Goal: Transaction & Acquisition: Purchase product/service

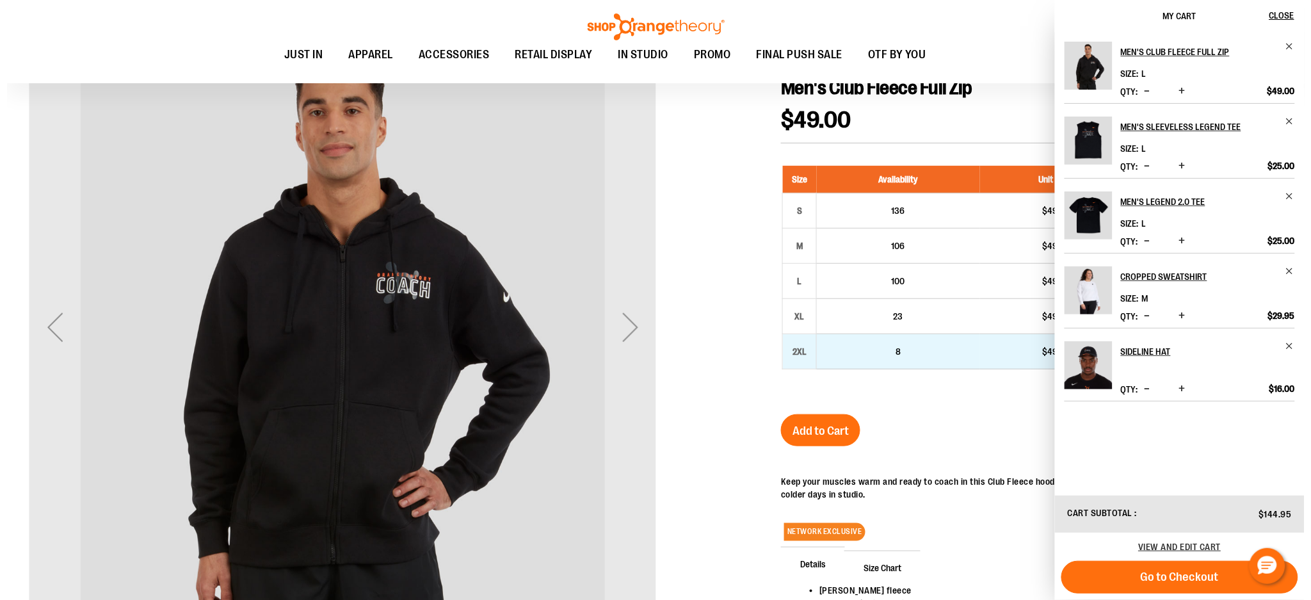
scroll to position [205, 0]
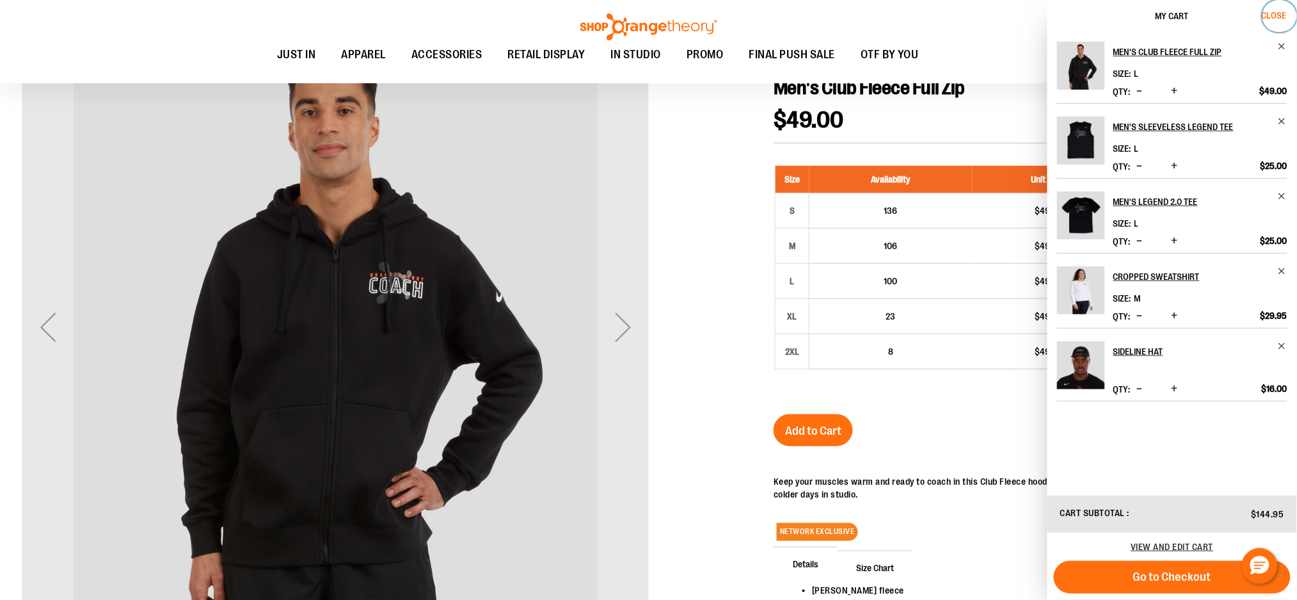
click at [1279, 13] on span "Close" at bounding box center [1274, 15] width 25 height 10
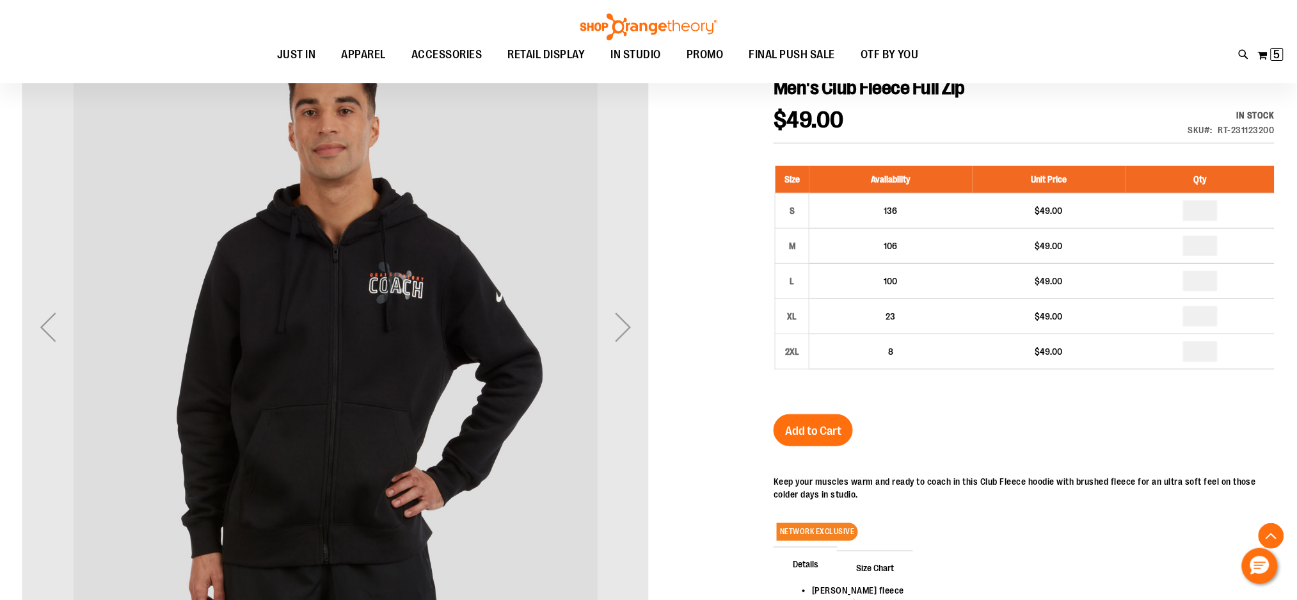
drag, startPoint x: 1243, startPoint y: 54, endPoint x: 1178, endPoint y: 75, distance: 68.0
click at [1242, 54] on icon at bounding box center [1244, 54] width 11 height 15
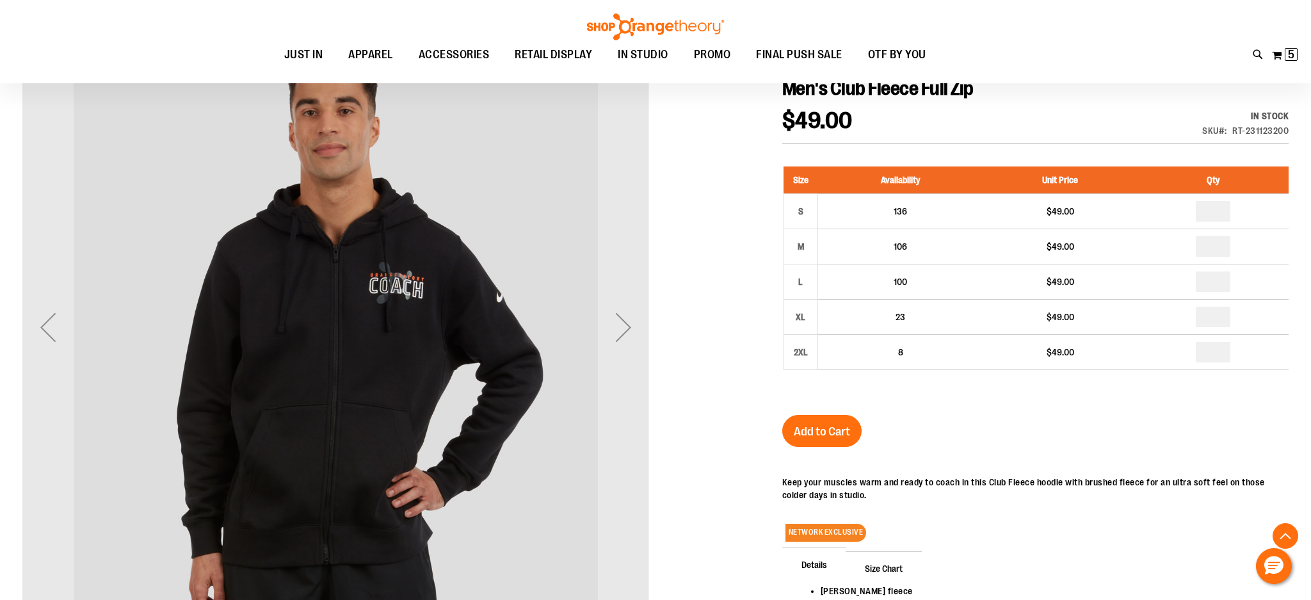
type input "**********"
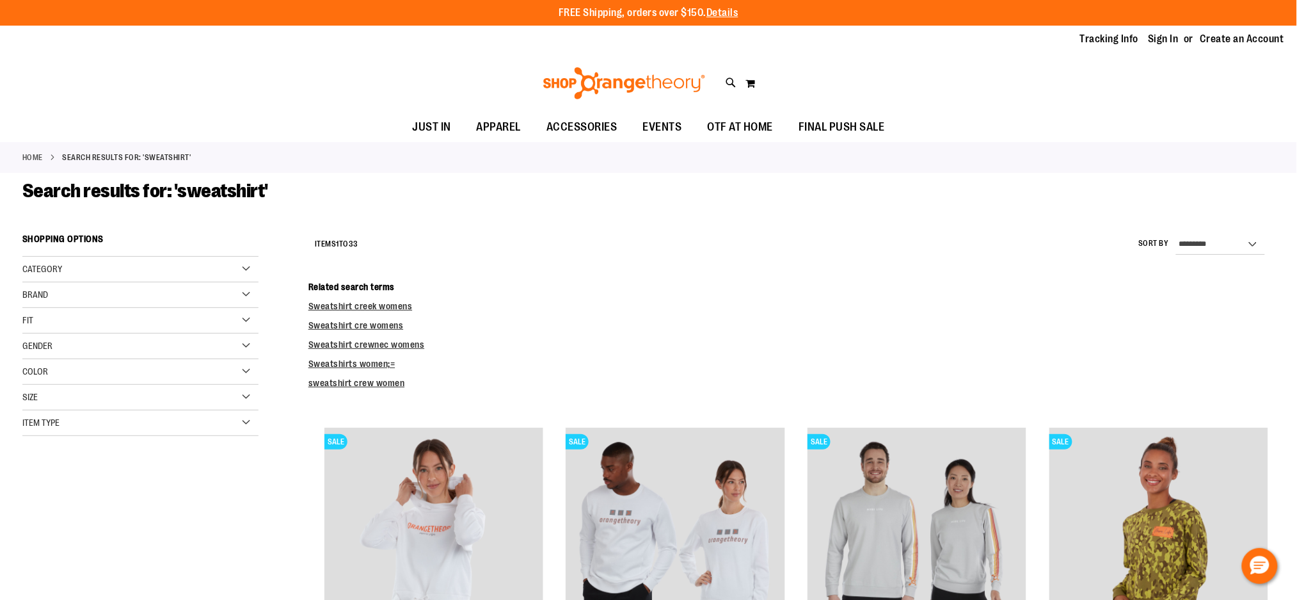
type input "**********"
click at [159, 341] on div "Gender" at bounding box center [140, 346] width 236 height 26
click at [28, 381] on link "Women 13 items" at bounding box center [132, 385] width 227 height 13
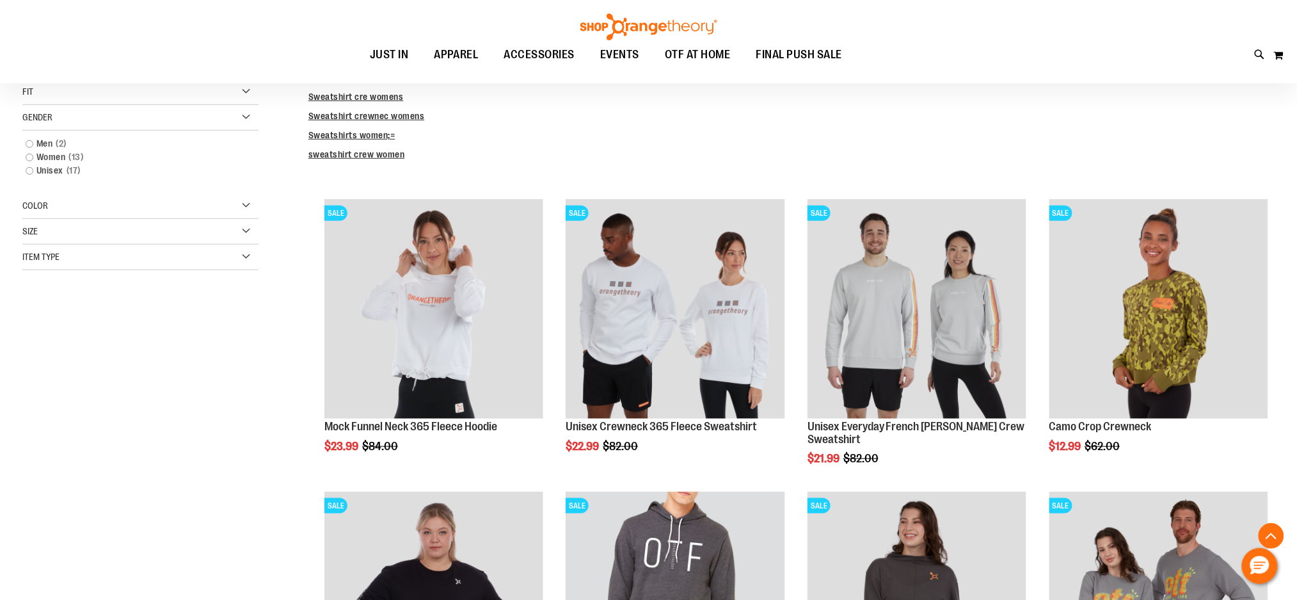
scroll to position [313, 0]
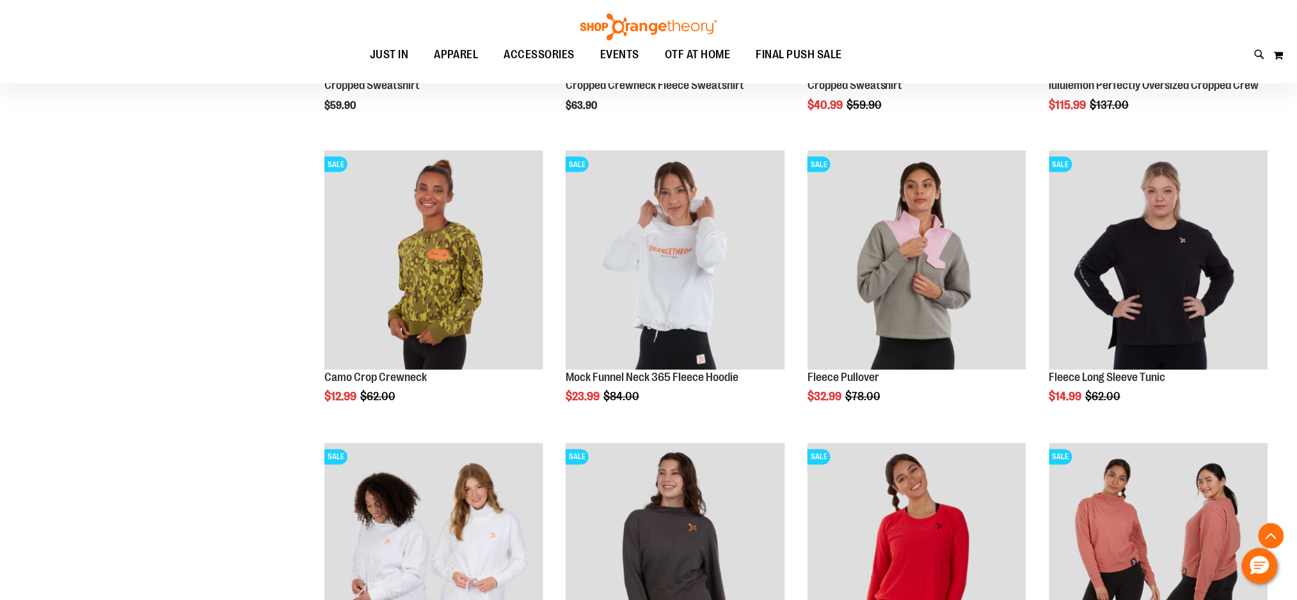
scroll to position [654, 0]
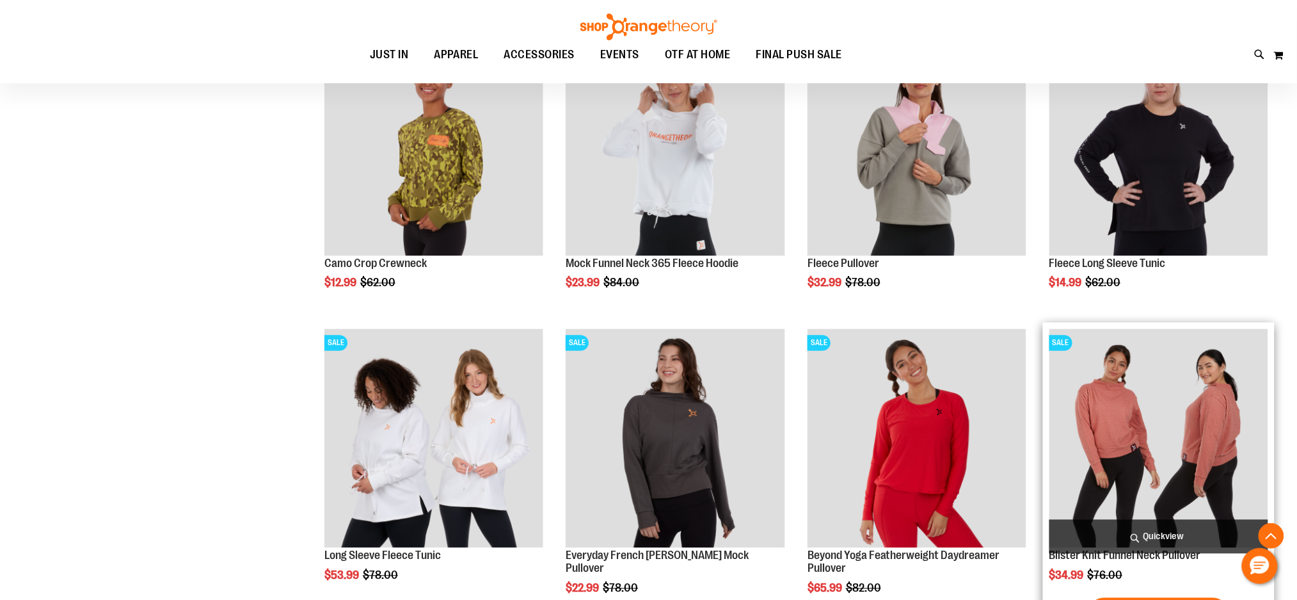
scroll to position [654, 0]
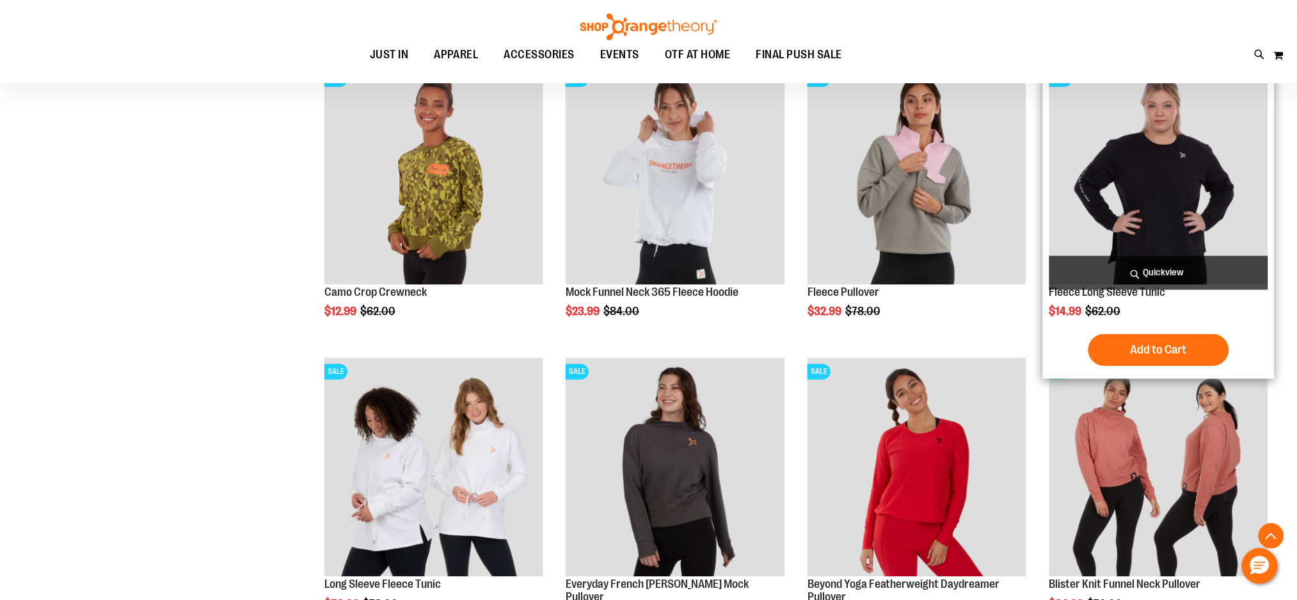
click at [1180, 179] on img "product" at bounding box center [1159, 174] width 219 height 219
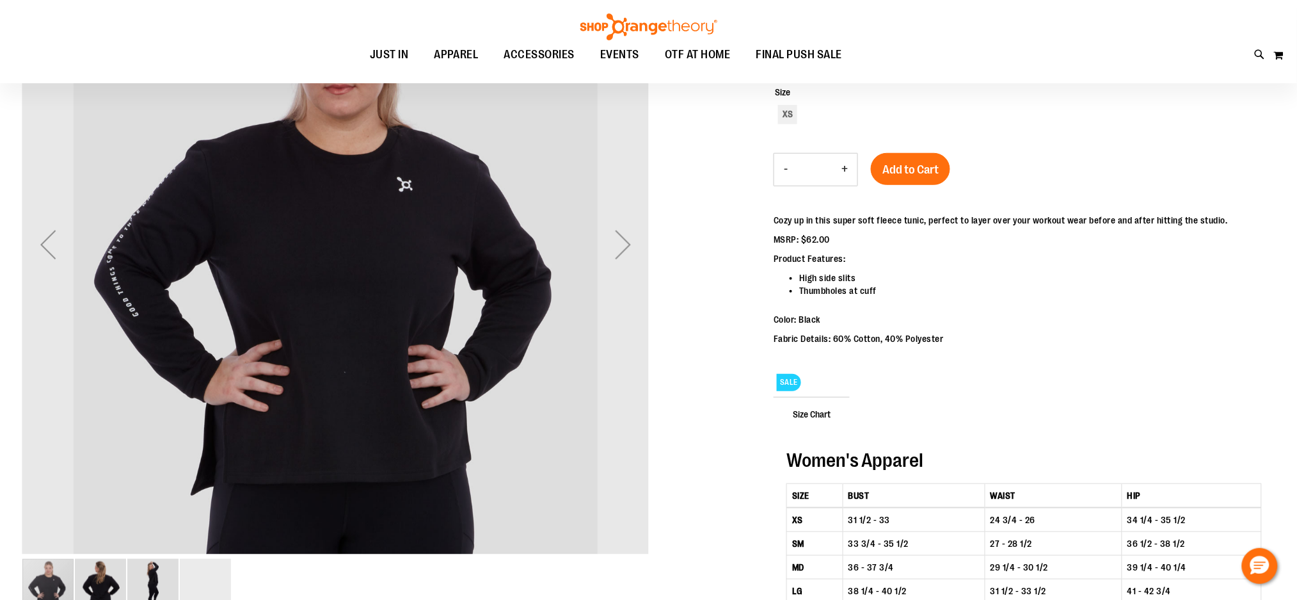
type input "**********"
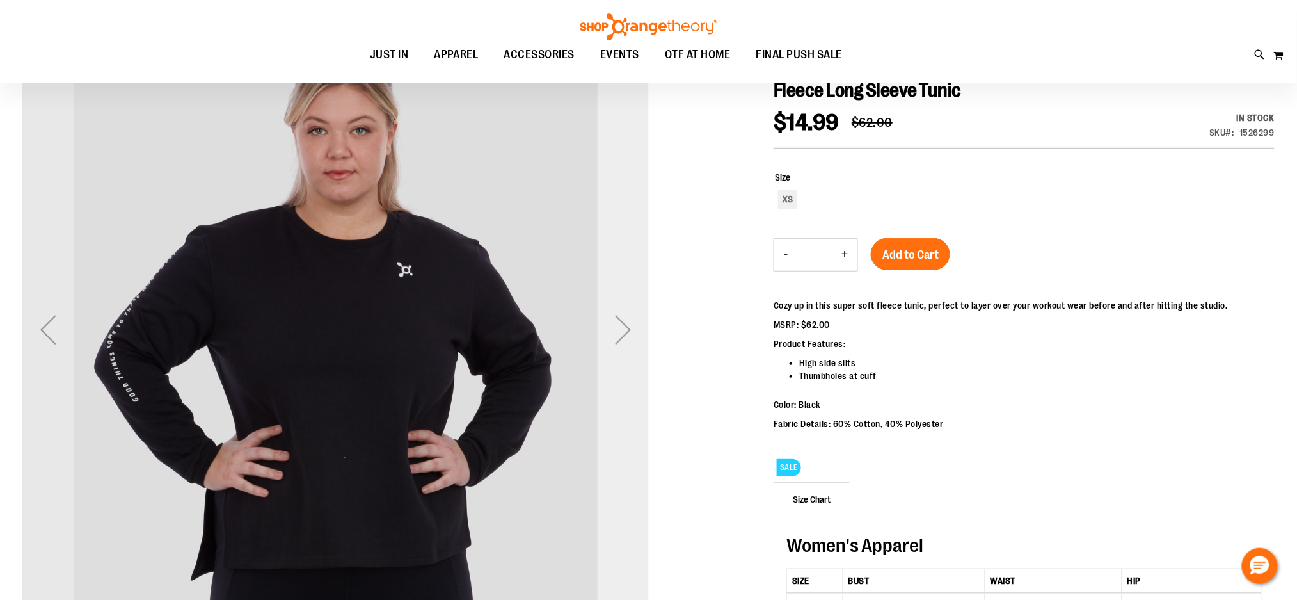
click at [605, 345] on div "Next" at bounding box center [623, 329] width 51 height 51
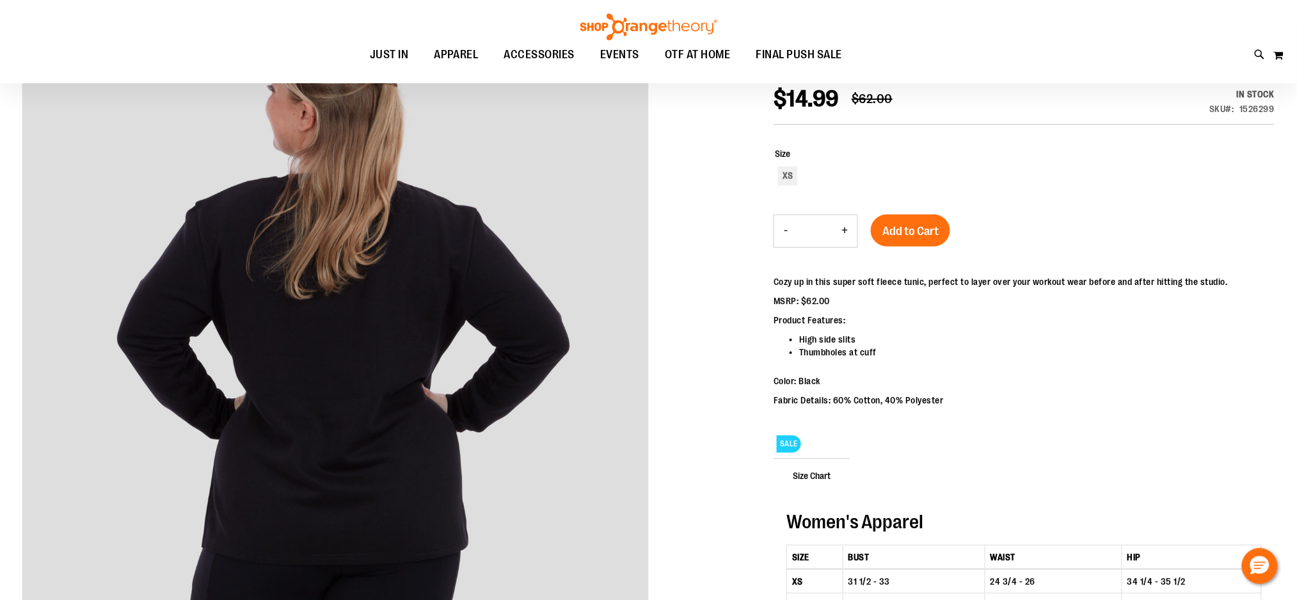
scroll to position [84, 0]
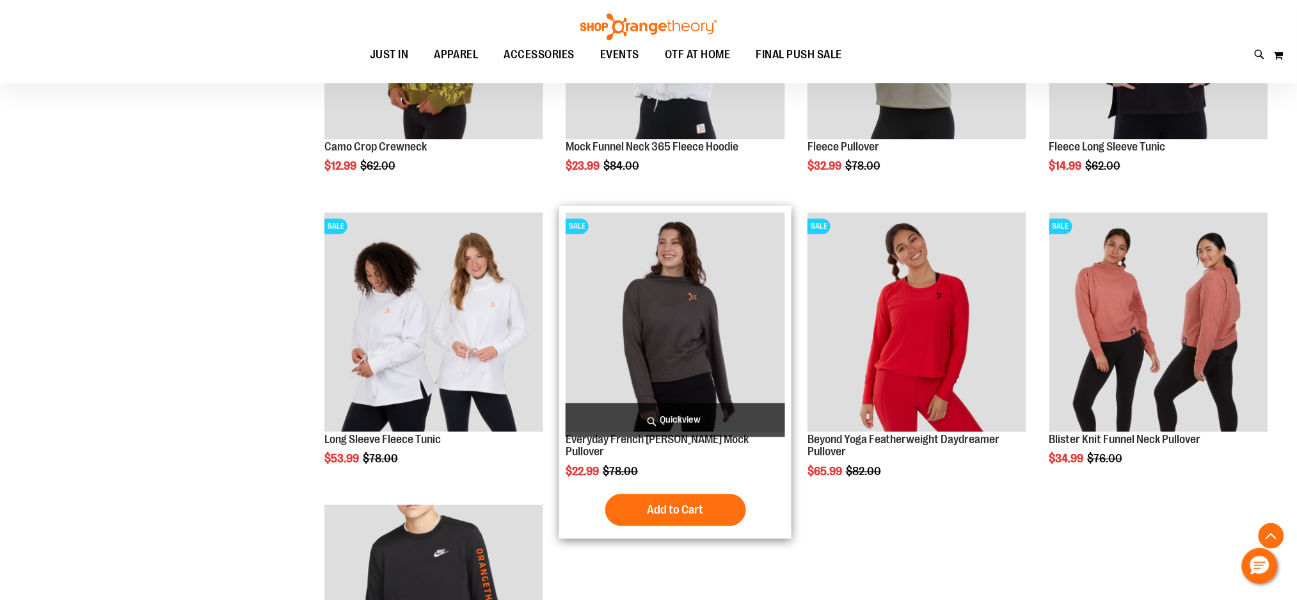
scroll to position [909, 0]
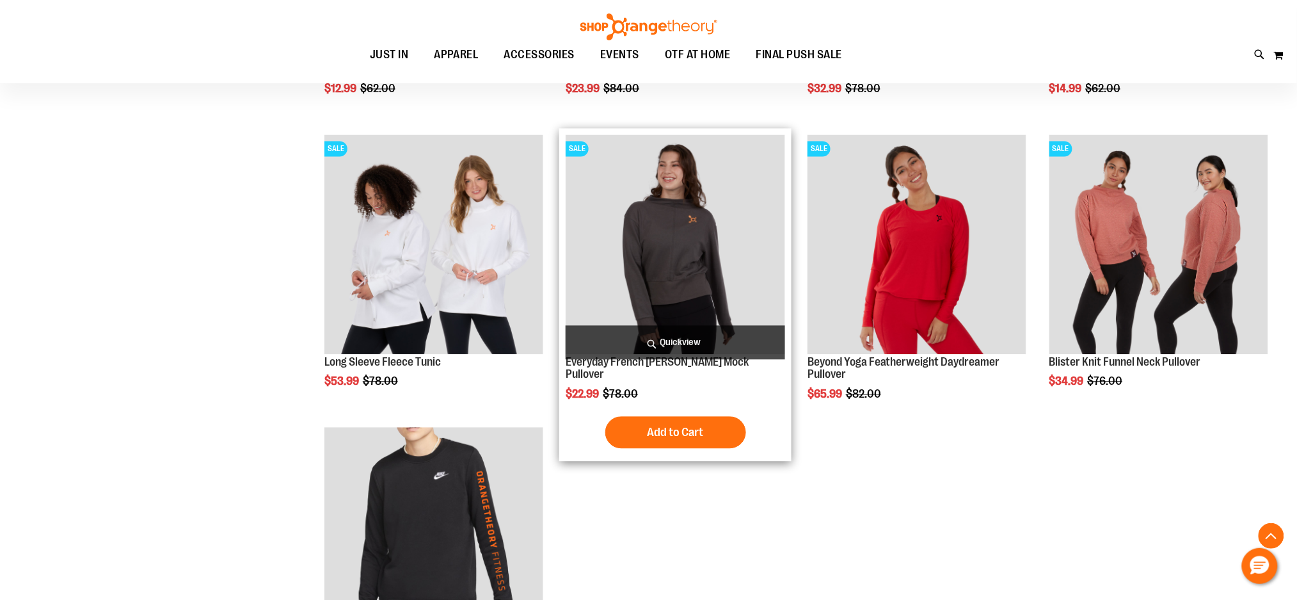
type input "**********"
click at [662, 277] on img "product" at bounding box center [675, 243] width 219 height 219
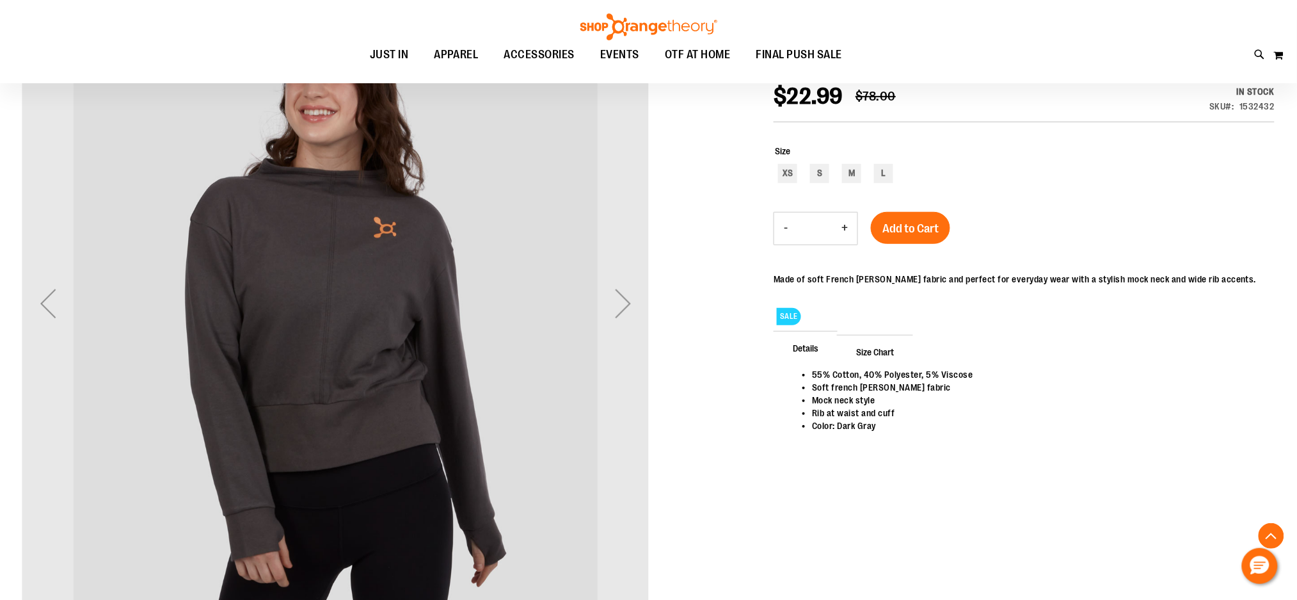
scroll to position [170, 0]
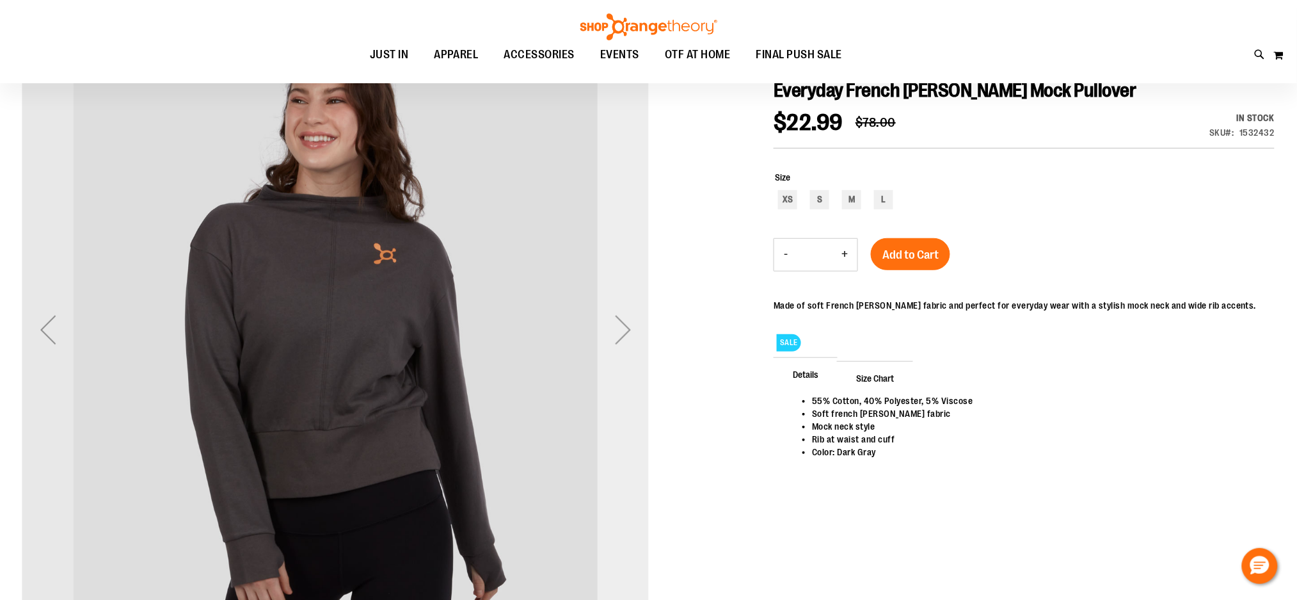
type input "**********"
click at [621, 333] on div "Next" at bounding box center [623, 329] width 51 height 51
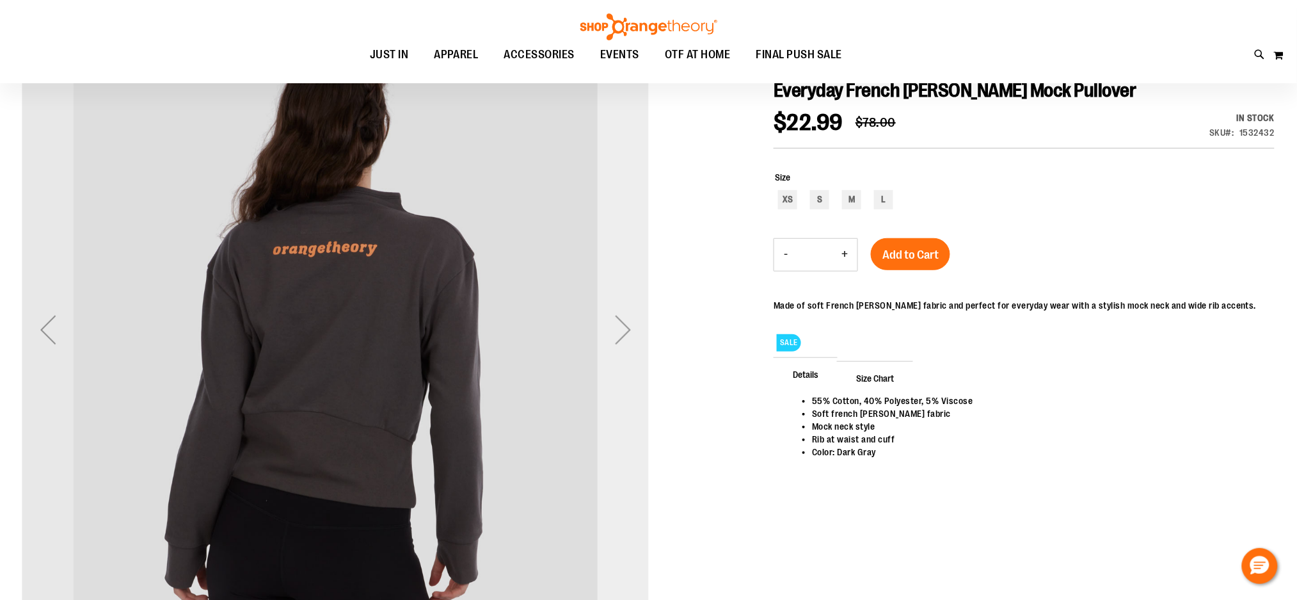
click at [620, 333] on div "Next" at bounding box center [623, 329] width 51 height 51
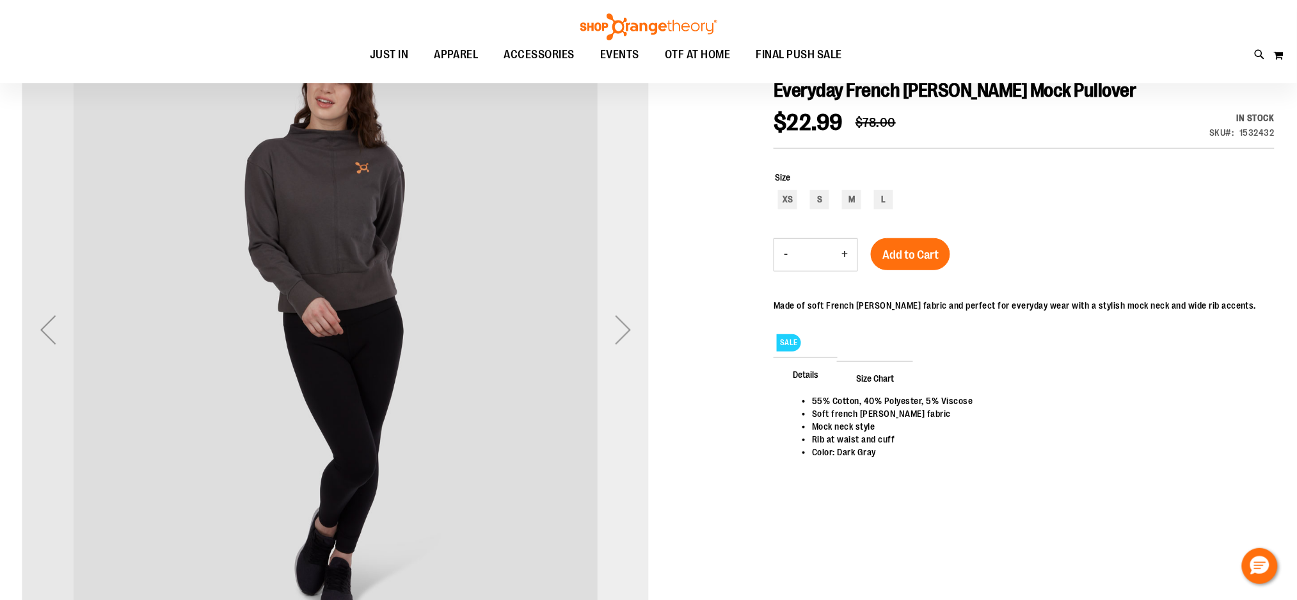
click at [620, 333] on div "Next" at bounding box center [623, 329] width 51 height 51
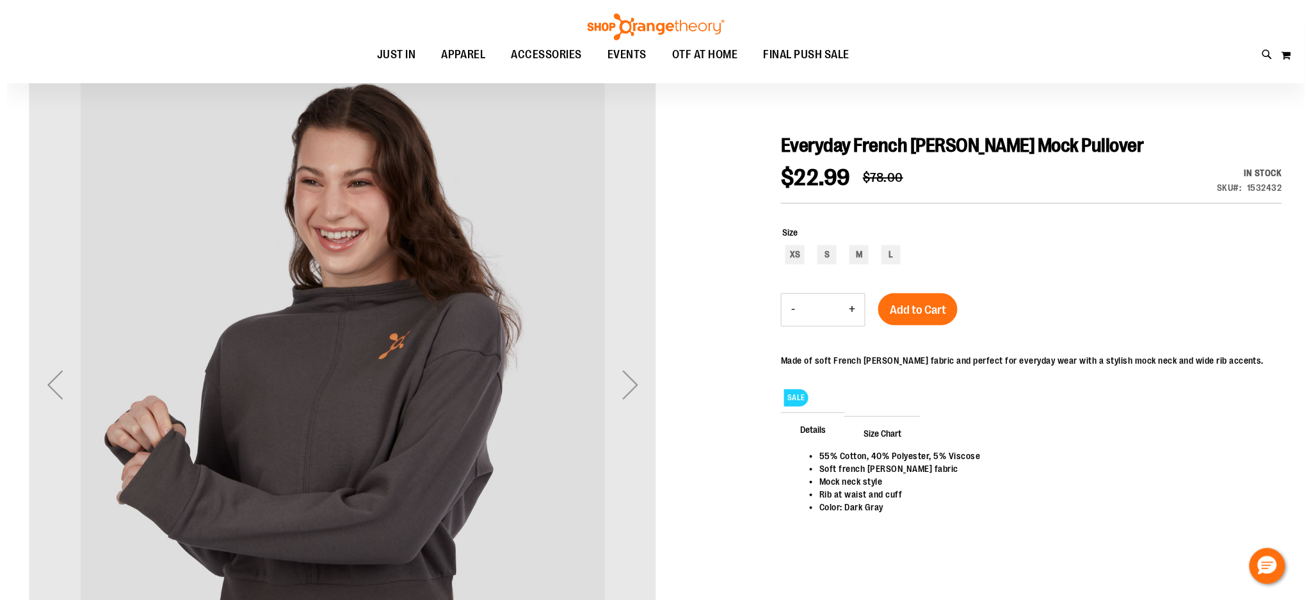
scroll to position [84, 0]
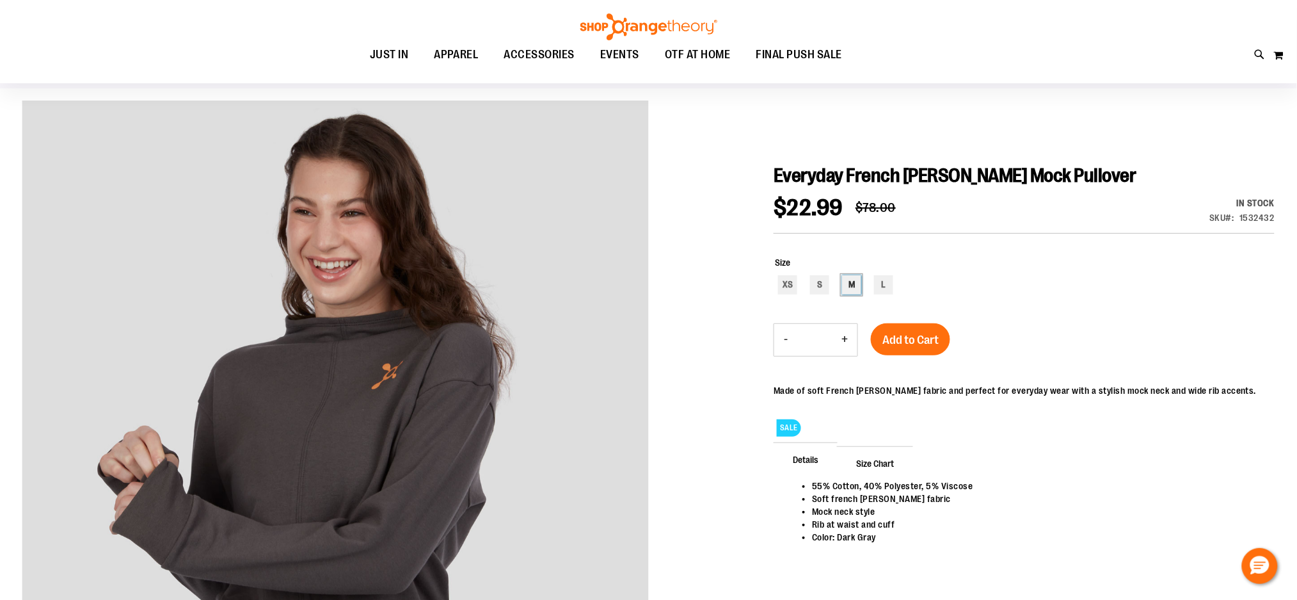
click at [847, 282] on div "M" at bounding box center [851, 284] width 19 height 19
type input "***"
click at [887, 336] on span "Add to Cart" at bounding box center [911, 340] width 56 height 14
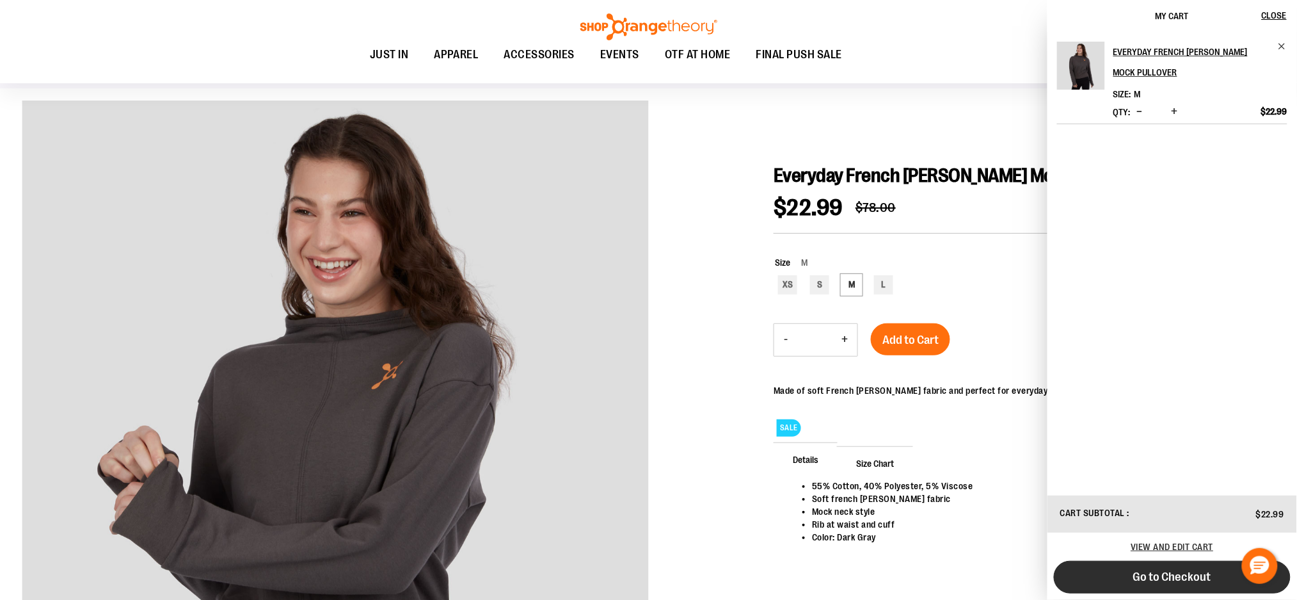
click at [1152, 573] on span "Go to Checkout" at bounding box center [1173, 577] width 78 height 14
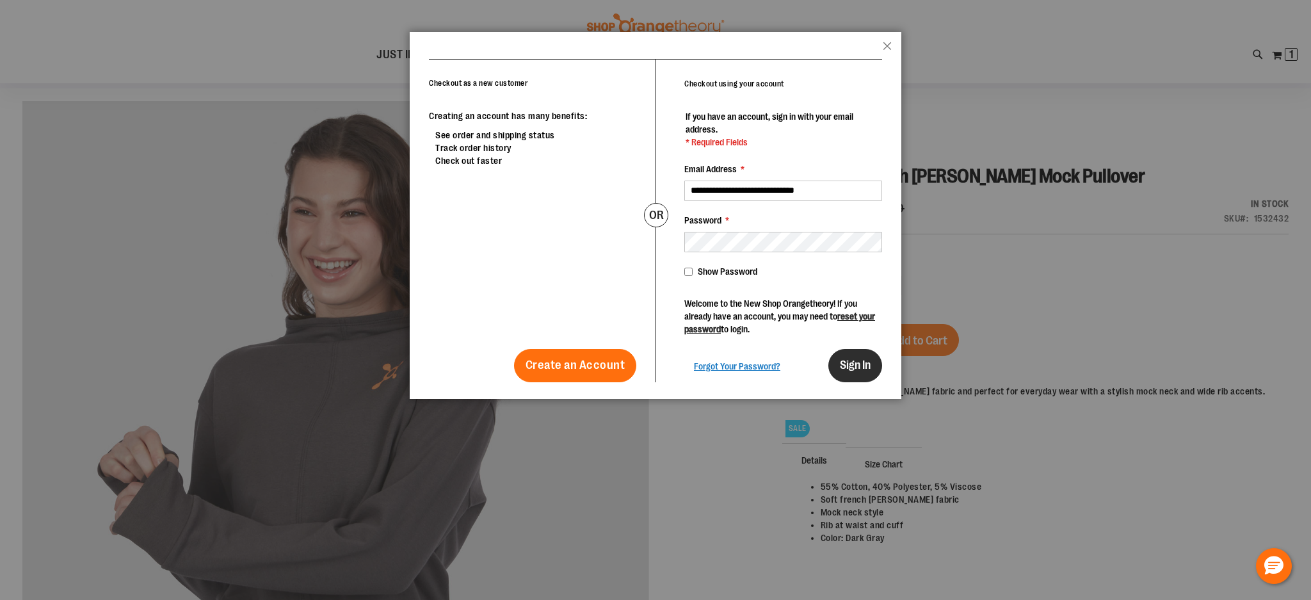
click at [855, 371] on span "Sign In" at bounding box center [855, 364] width 31 height 13
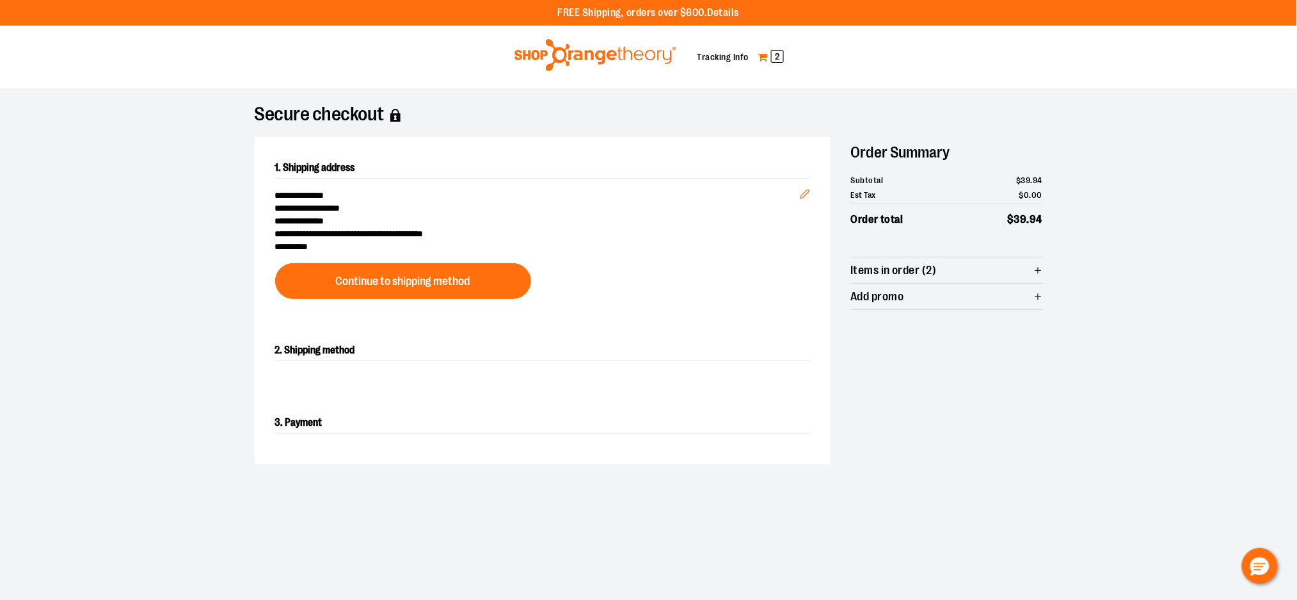
click at [782, 58] on span "2" at bounding box center [777, 56] width 13 height 13
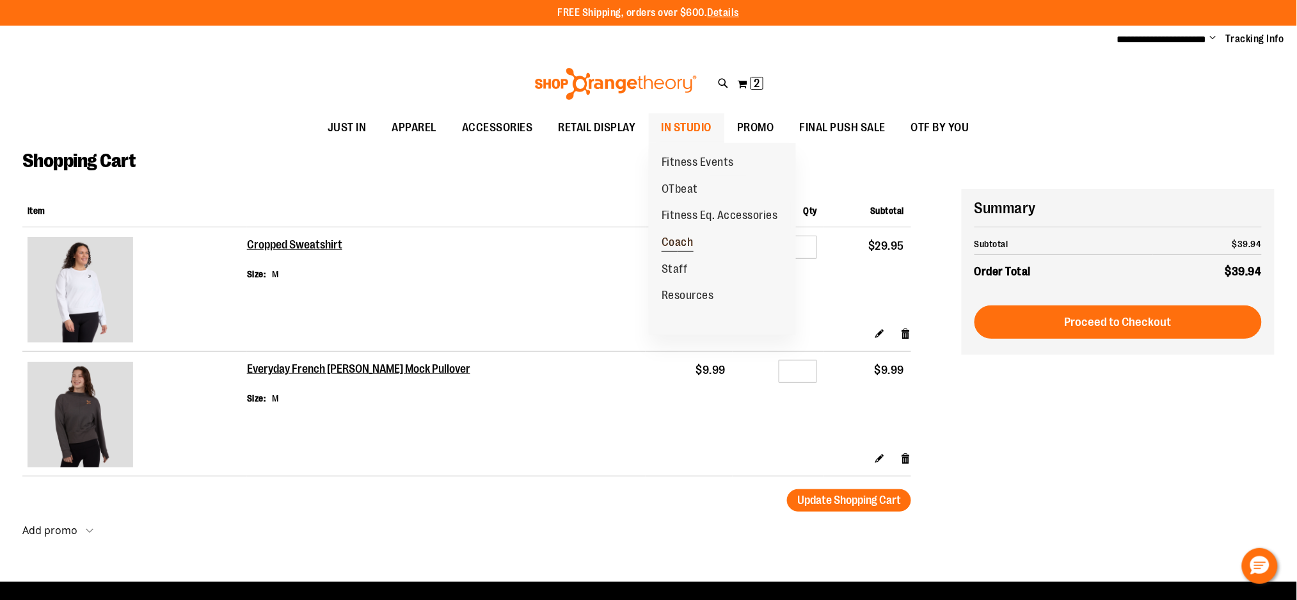
type input "**********"
click at [672, 246] on span "Coach" at bounding box center [678, 244] width 32 height 16
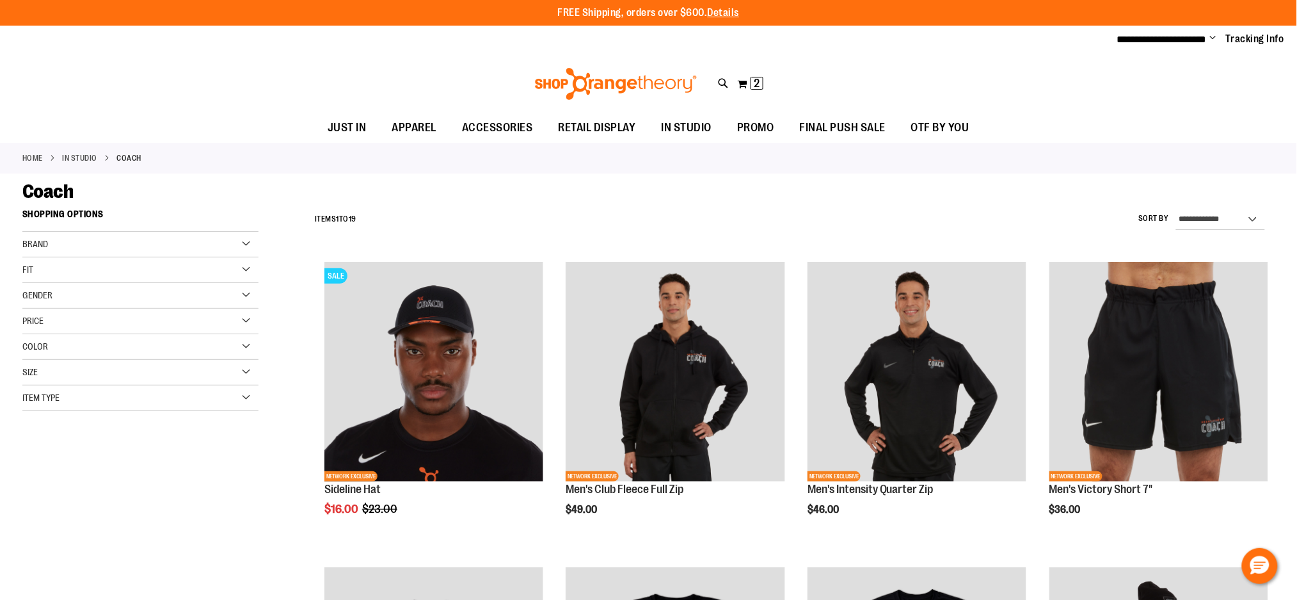
type input "**********"
click at [201, 289] on div "Gender" at bounding box center [140, 296] width 236 height 26
click at [28, 320] on link "Men 8 items" at bounding box center [132, 321] width 227 height 13
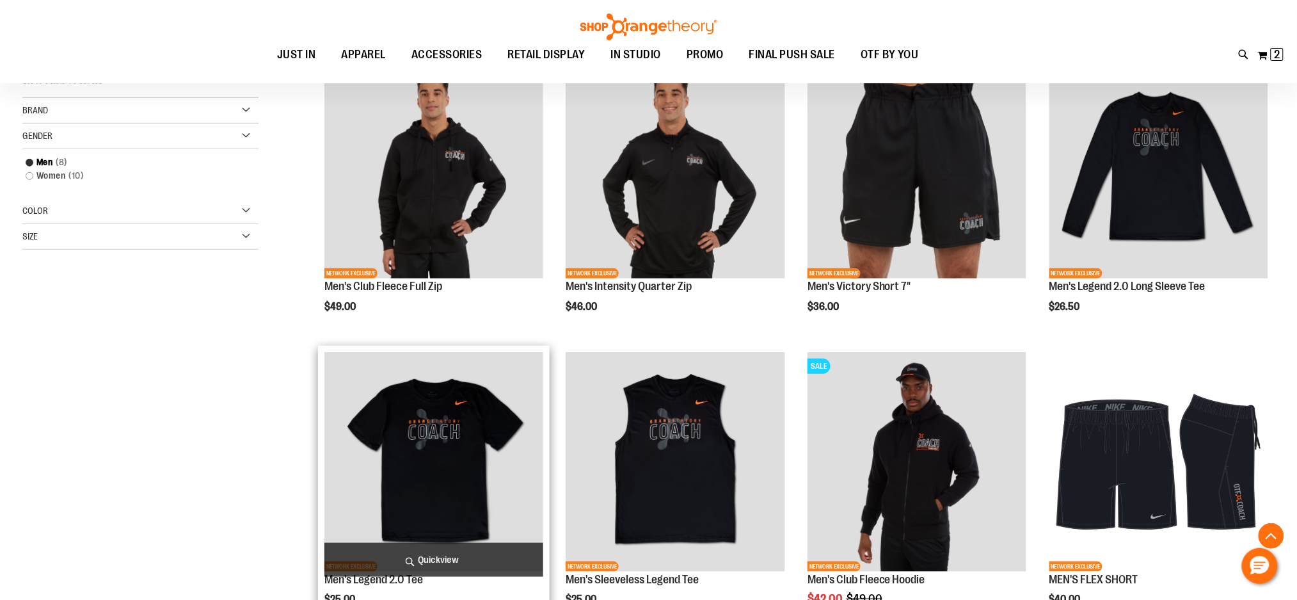
scroll to position [287, 0]
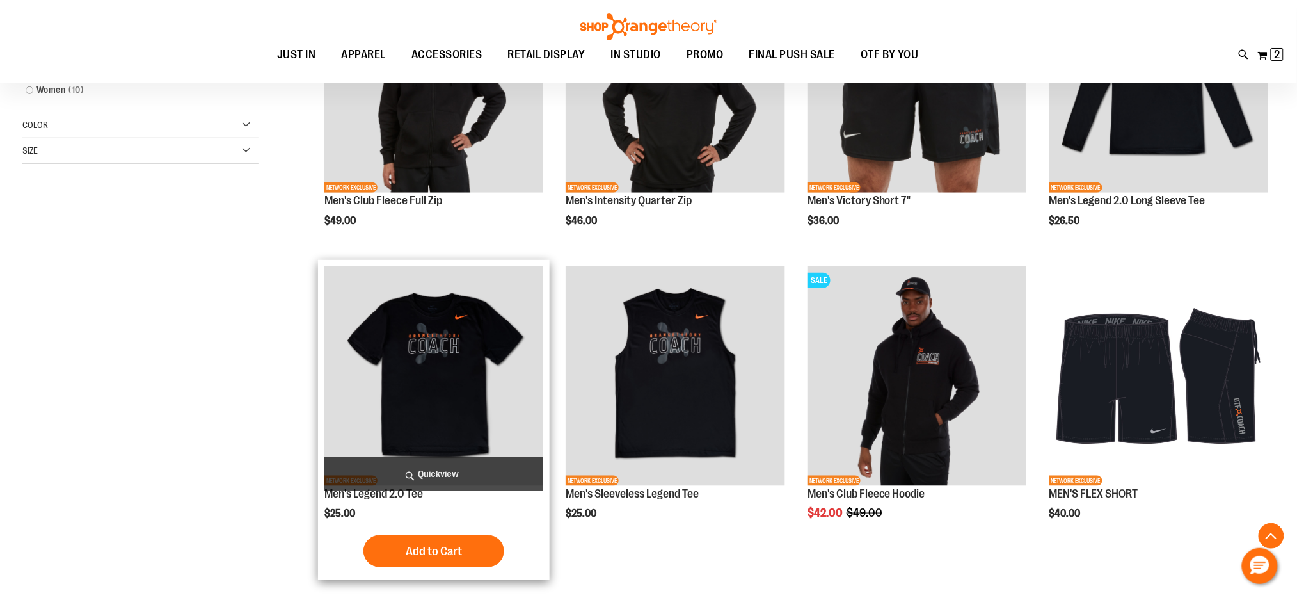
click at [412, 544] on span "Add to Cart" at bounding box center [434, 551] width 56 height 14
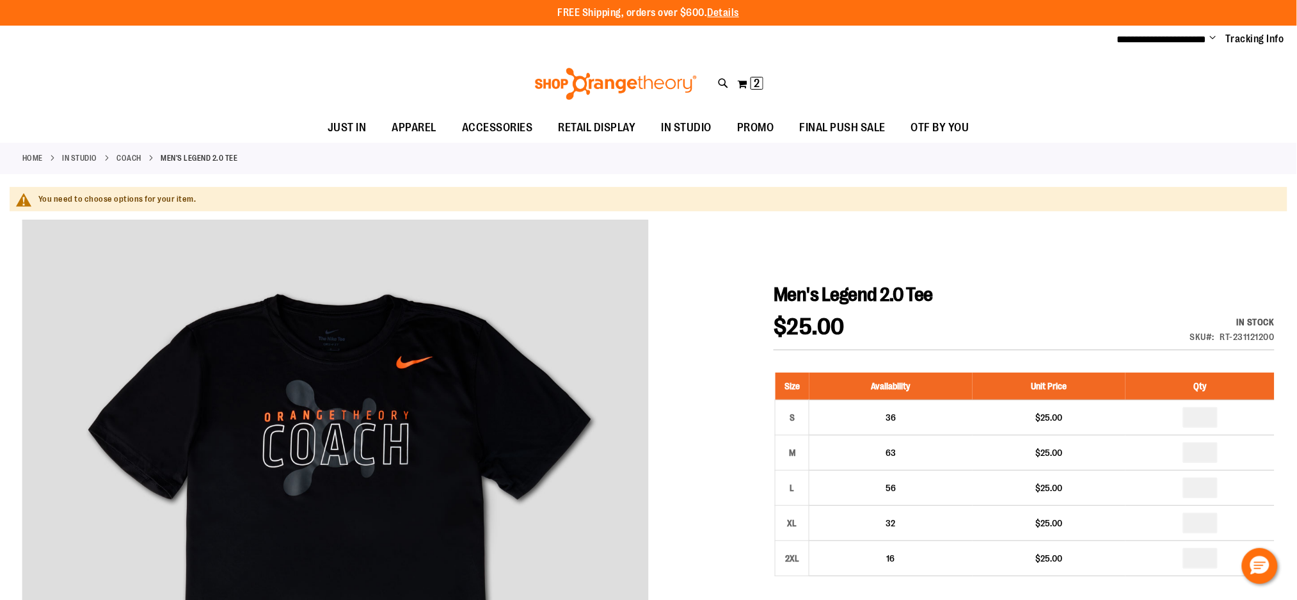
type input "**********"
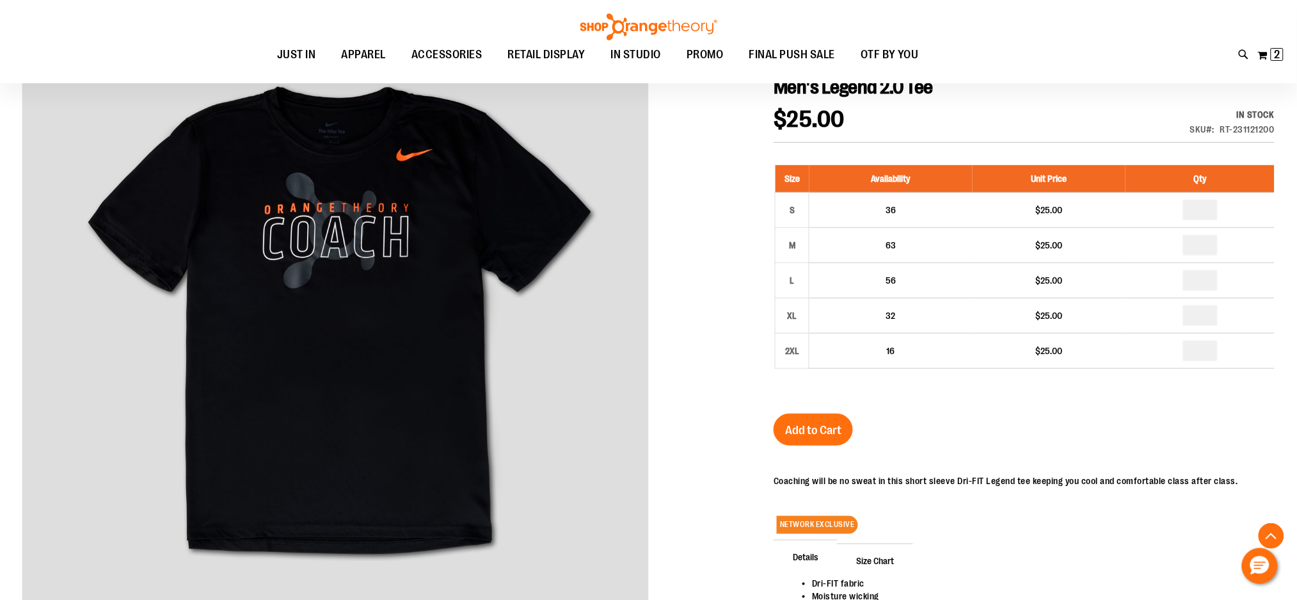
scroll to position [214, 0]
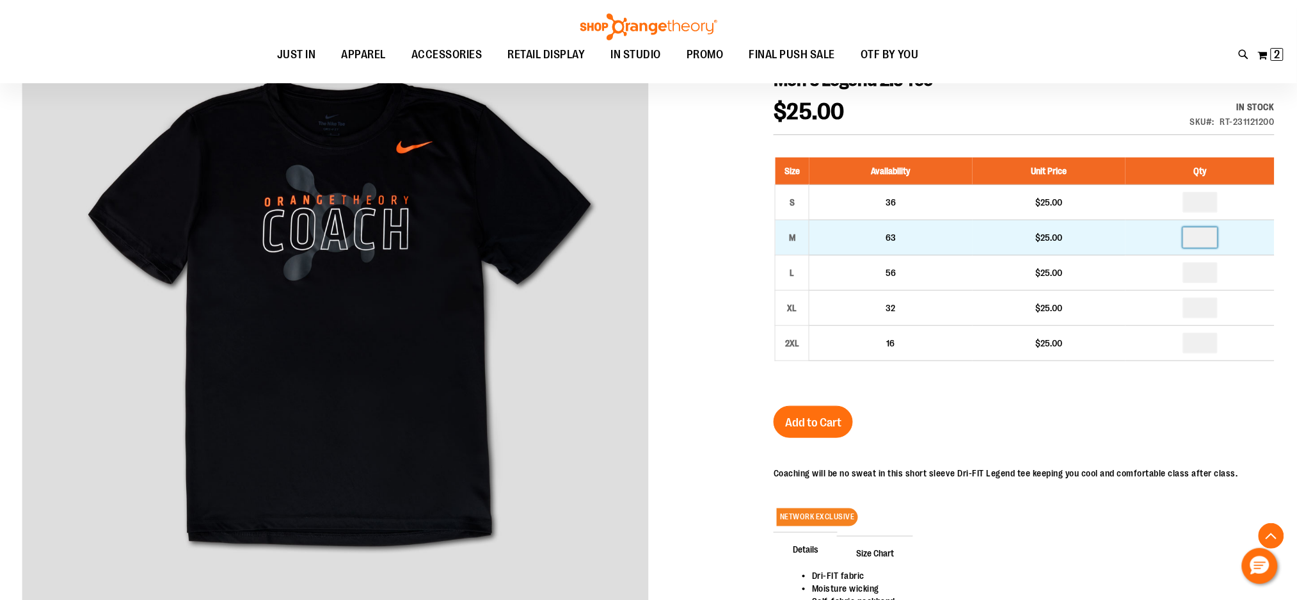
click at [1205, 236] on input "number" at bounding box center [1200, 237] width 35 height 20
type input "*"
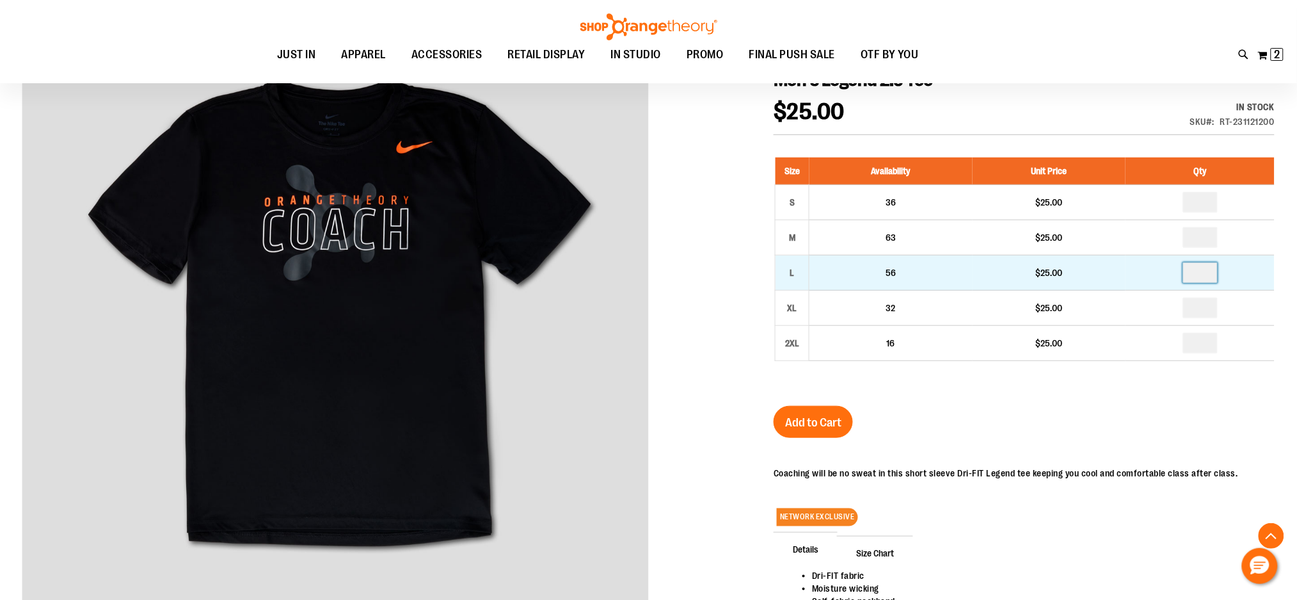
type input "*"
click at [1203, 272] on input "number" at bounding box center [1200, 272] width 35 height 20
type input "*"
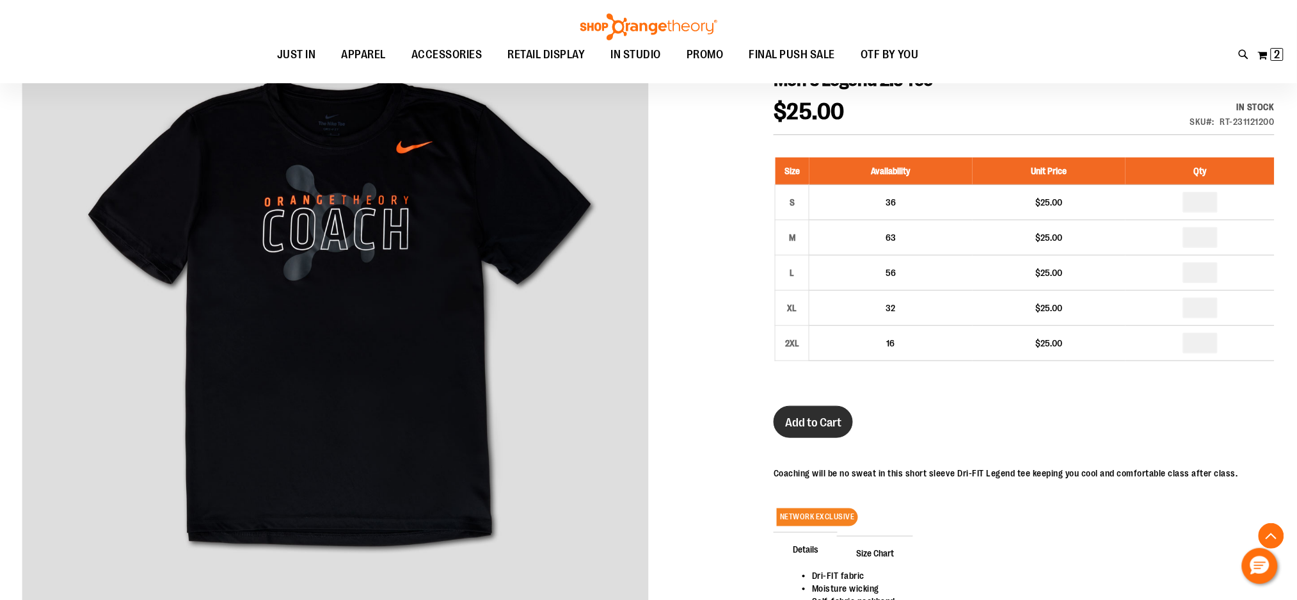
click at [786, 417] on span "Add to Cart" at bounding box center [813, 422] width 56 height 14
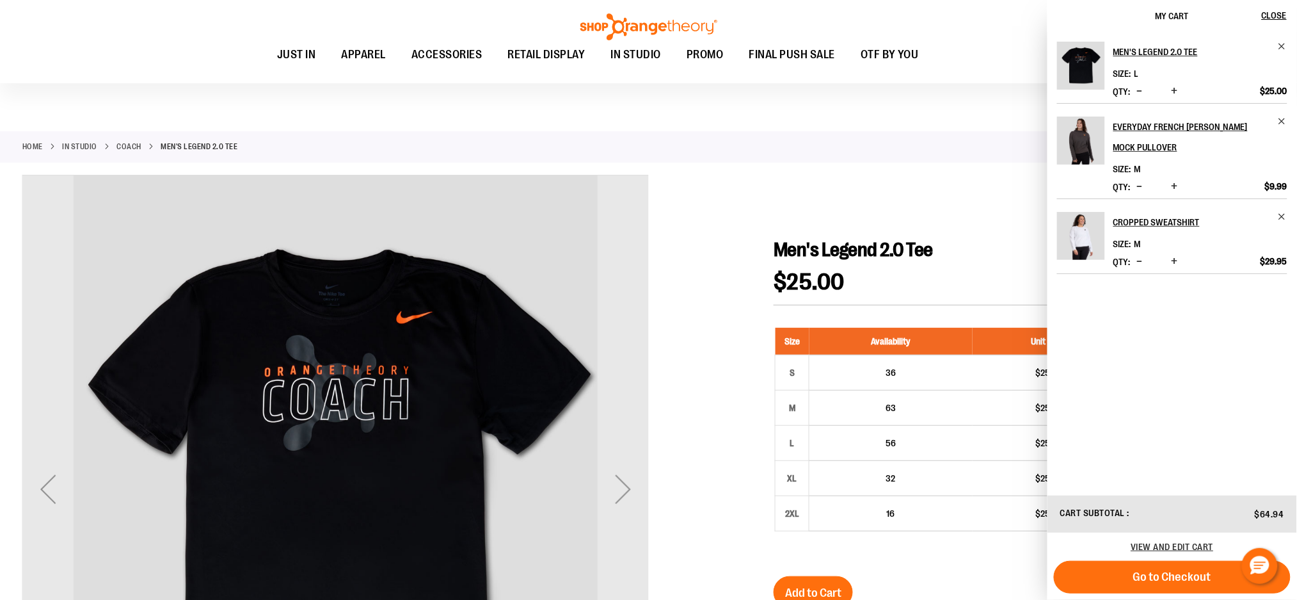
scroll to position [9, 0]
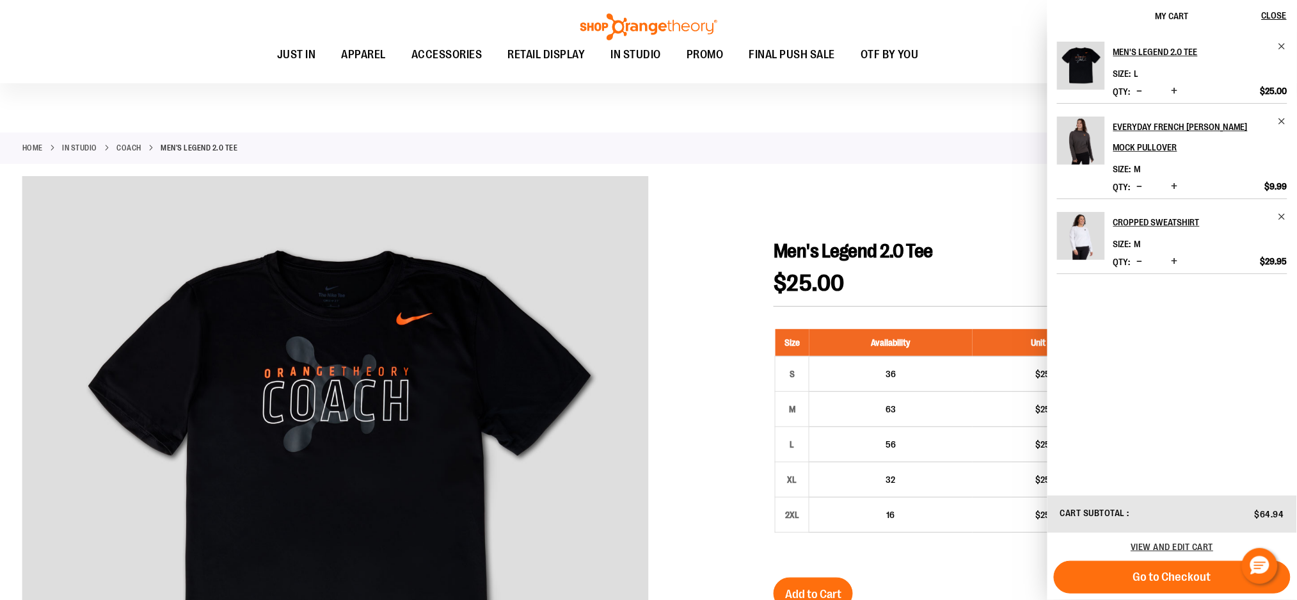
click at [118, 147] on link "Coach" at bounding box center [129, 148] width 25 height 12
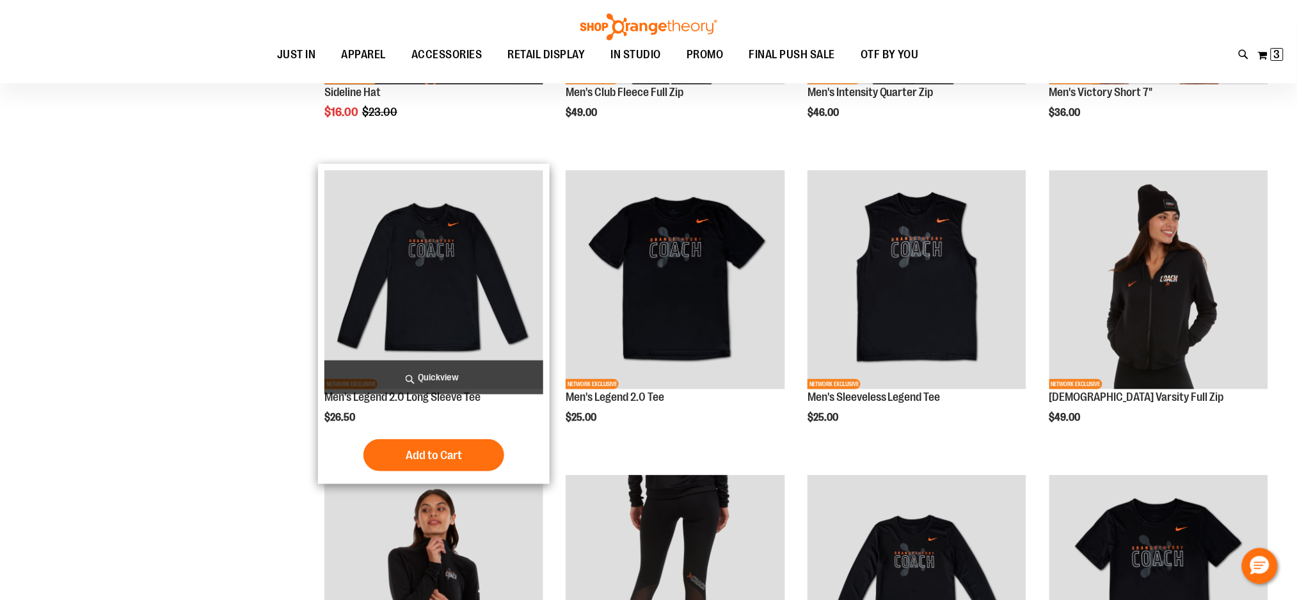
scroll to position [255, 0]
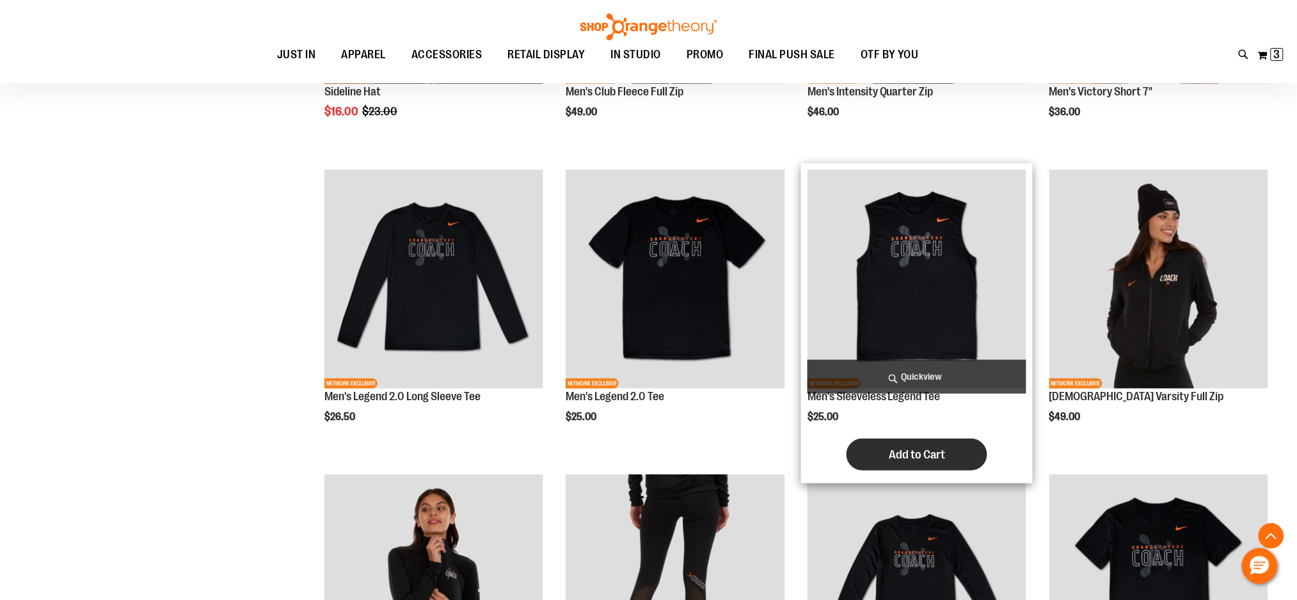
type input "**********"
click at [900, 445] on button "Add to Cart" at bounding box center [917, 454] width 141 height 32
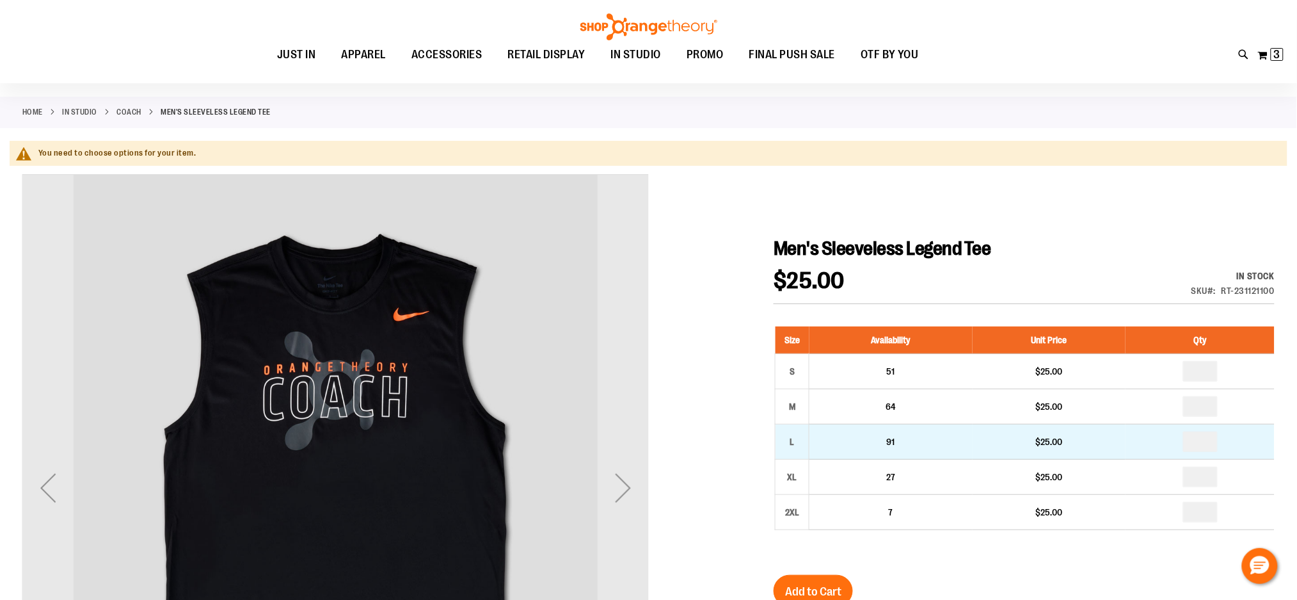
scroll to position [84, 0]
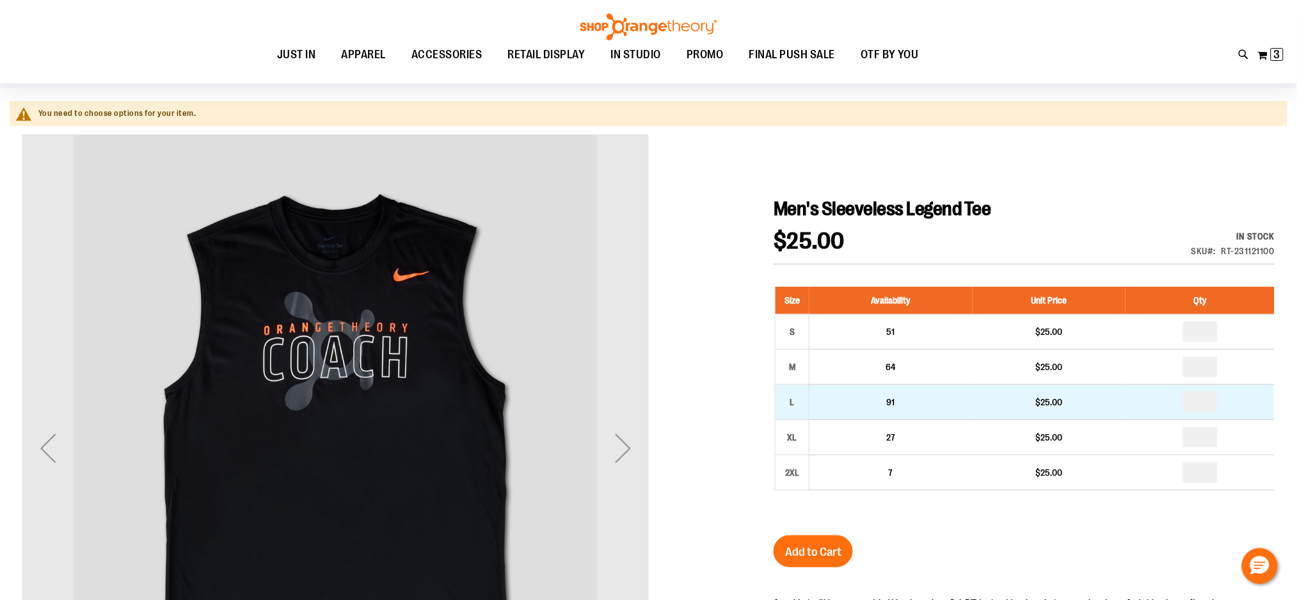
type input "**********"
click at [1200, 400] on input "number" at bounding box center [1200, 402] width 35 height 20
type input "*"
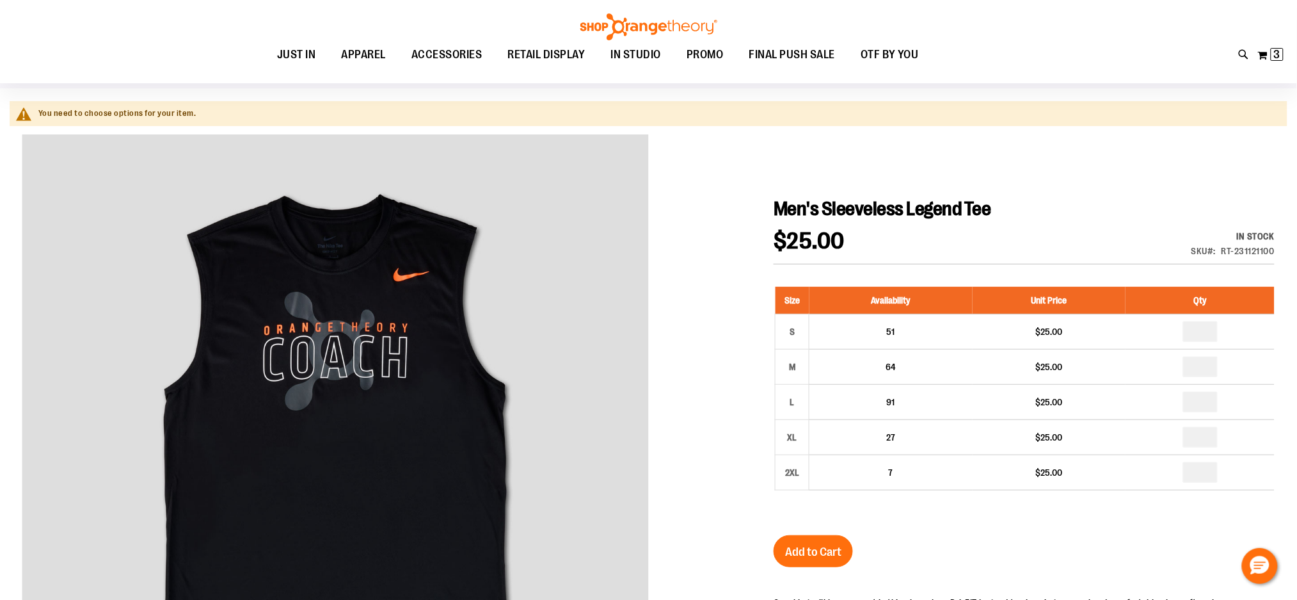
click at [849, 563] on div "Add to Cart" at bounding box center [813, 559] width 79 height 48
click at [830, 552] on span "Add to Cart" at bounding box center [813, 552] width 56 height 14
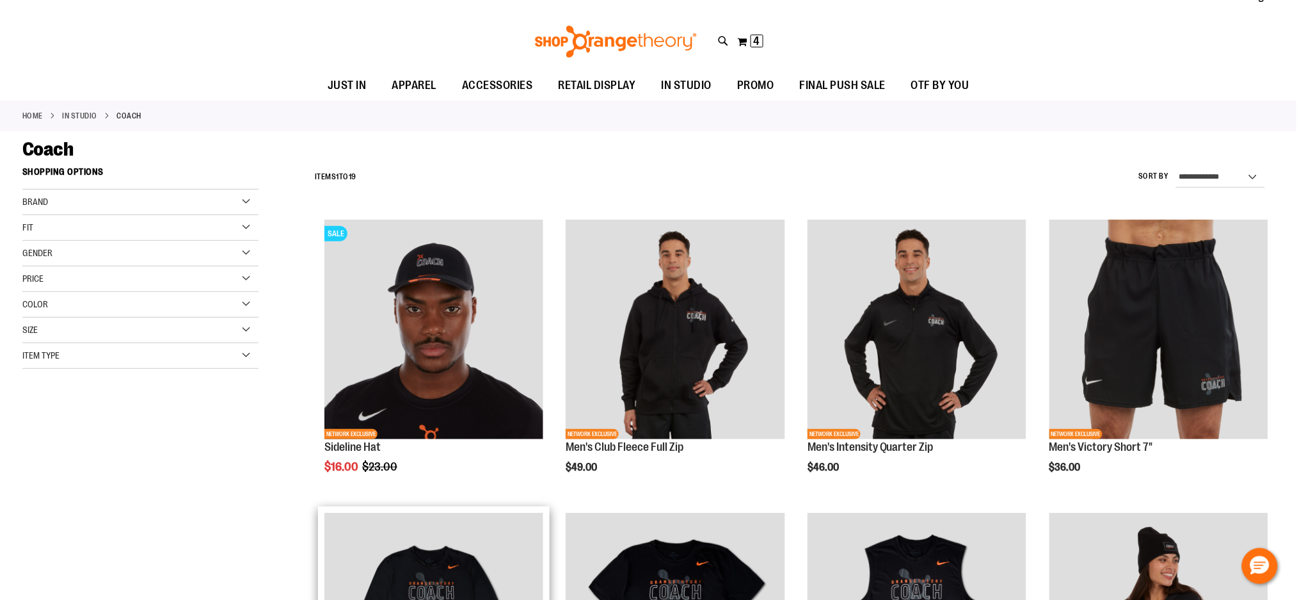
scroll to position [84, 0]
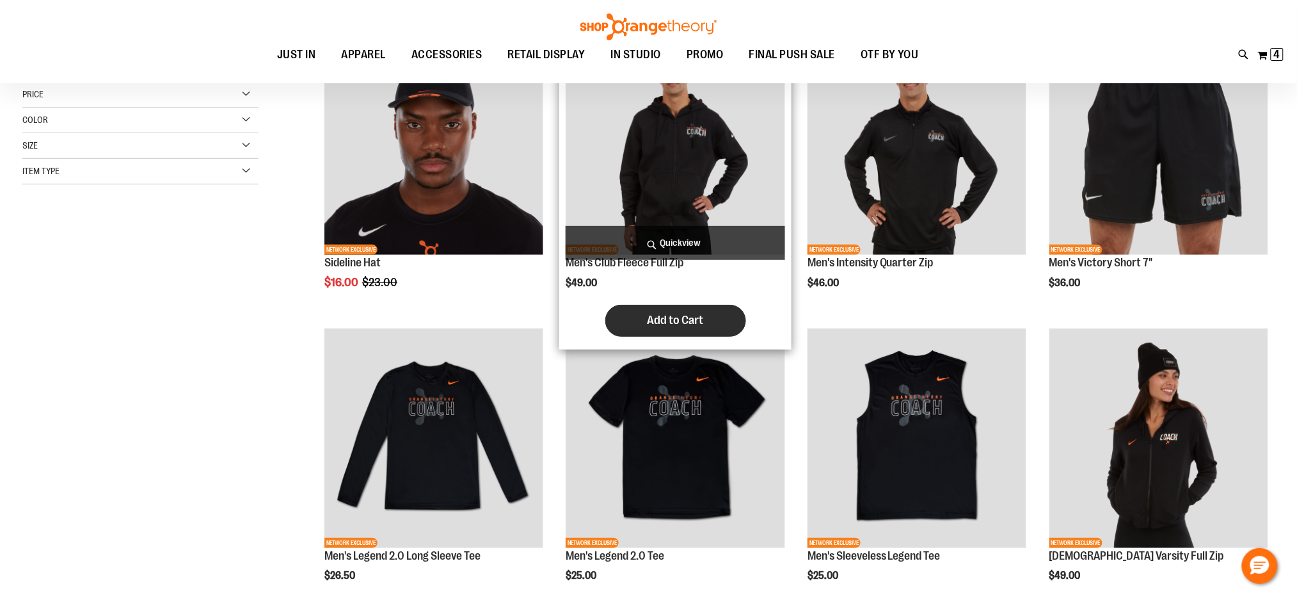
type input "**********"
click at [657, 316] on span "Add to Cart" at bounding box center [676, 320] width 56 height 14
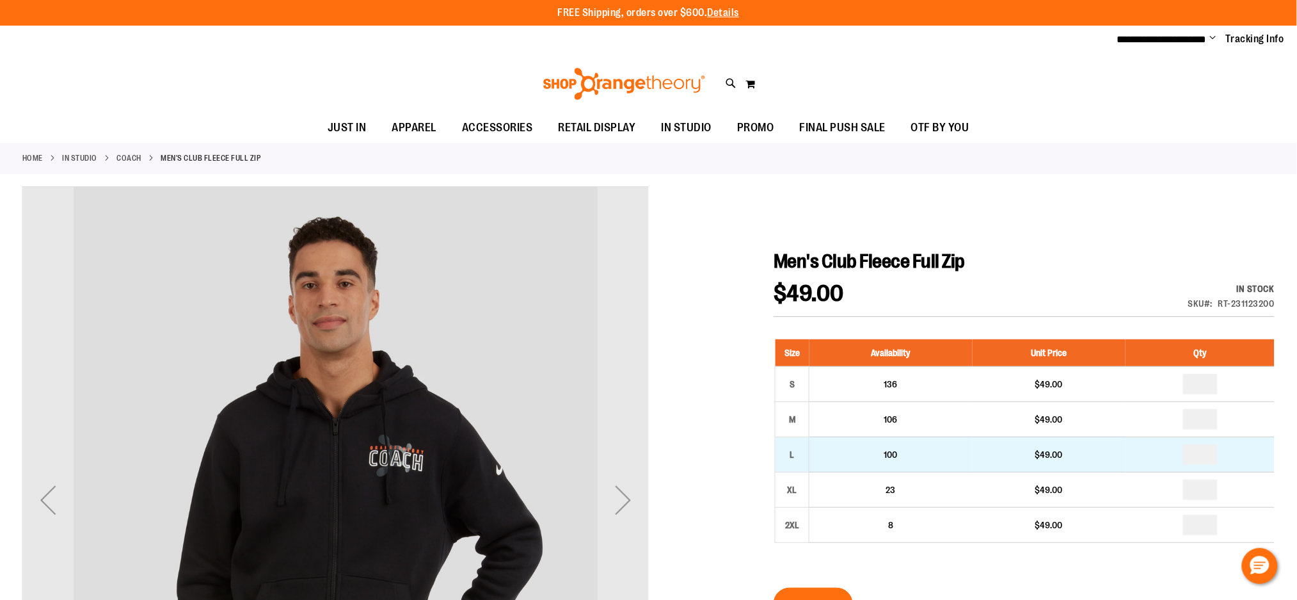
type input "**********"
click at [1212, 455] on input "number" at bounding box center [1200, 454] width 35 height 20
type input "*"
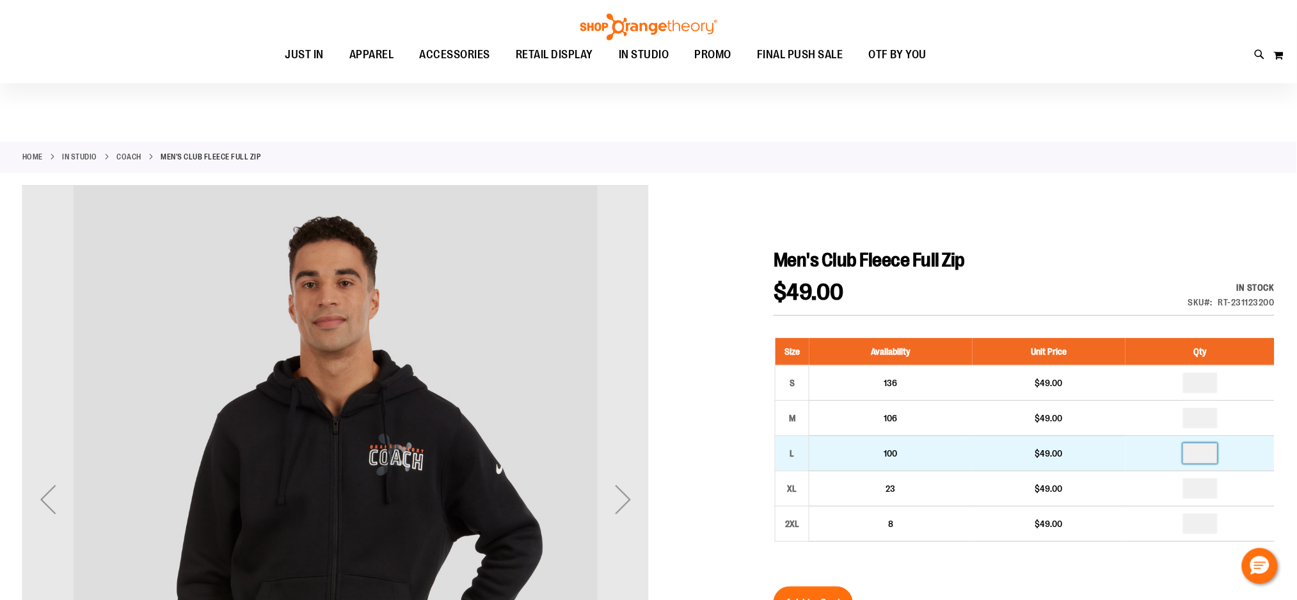
scroll to position [84, 0]
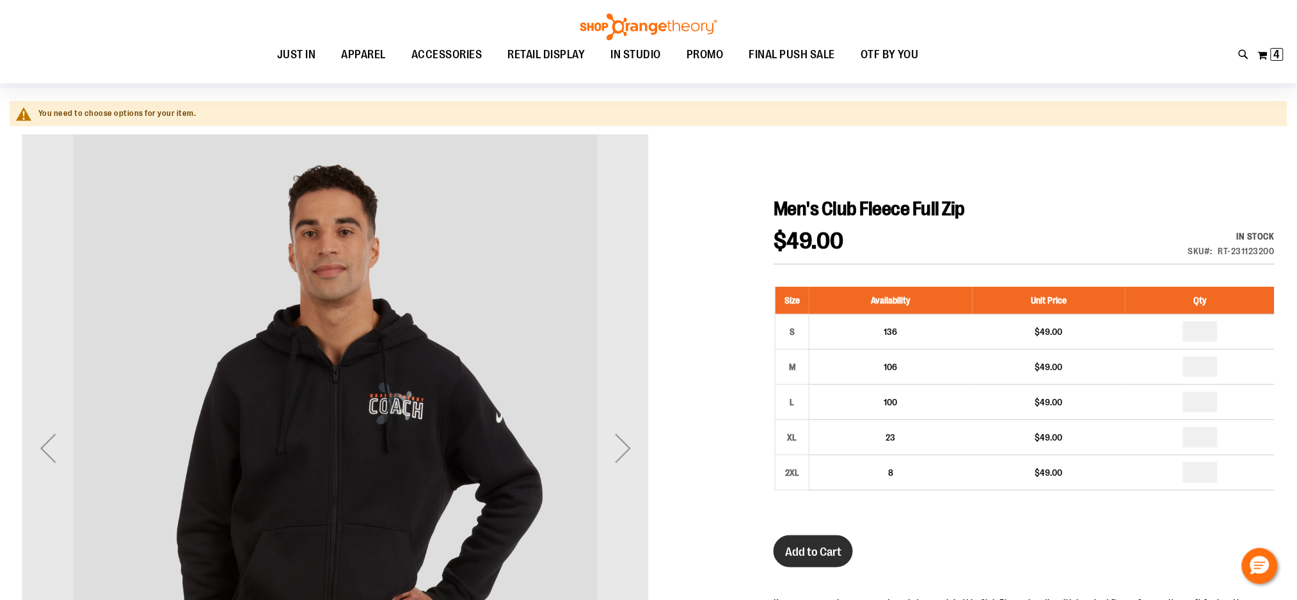
click at [831, 549] on span "Add to Cart" at bounding box center [813, 552] width 56 height 14
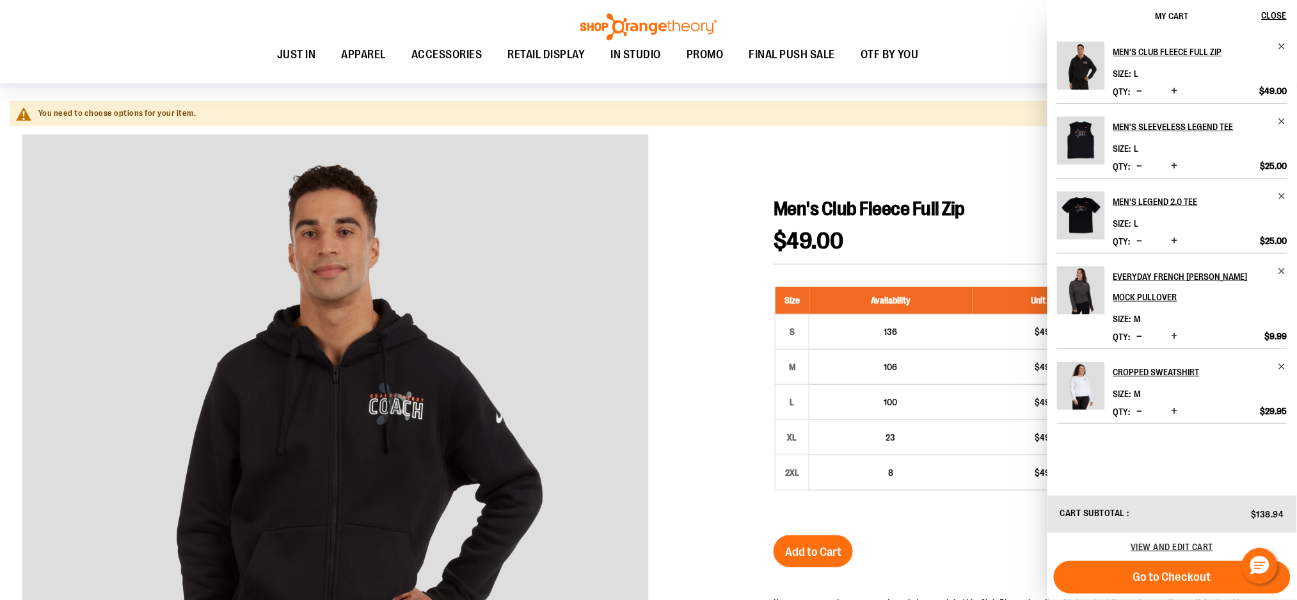
click at [1133, 567] on button "Go to Checkout" at bounding box center [1172, 577] width 237 height 33
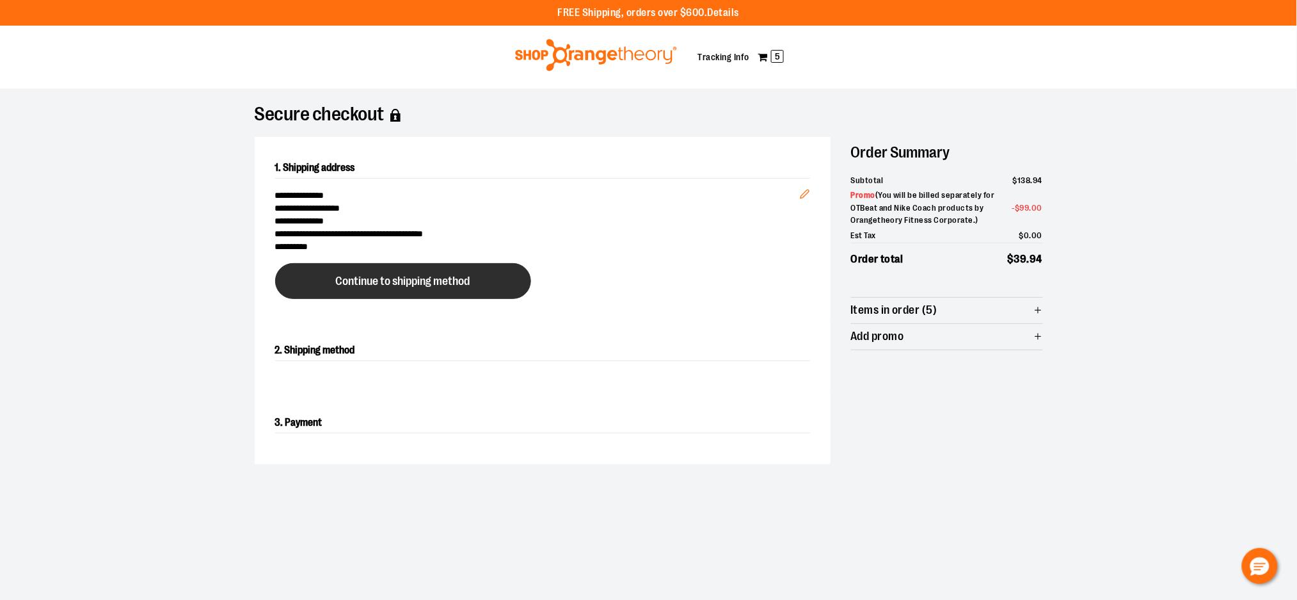
click at [356, 280] on span "Continue to shipping method" at bounding box center [403, 281] width 134 height 12
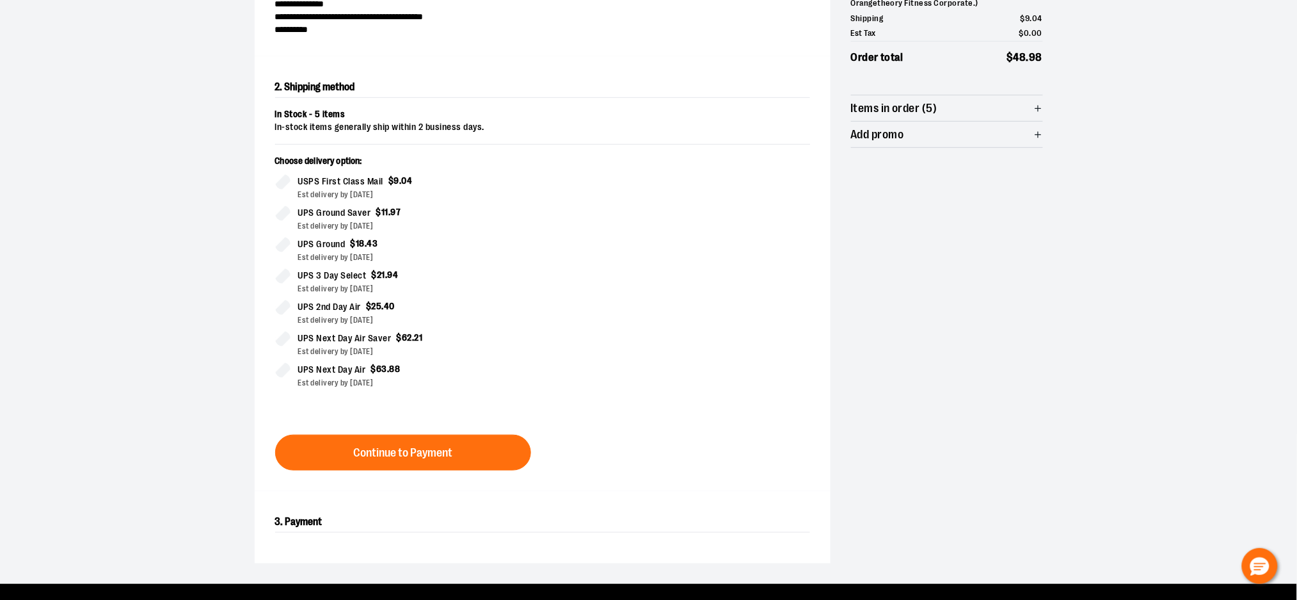
scroll to position [219, 0]
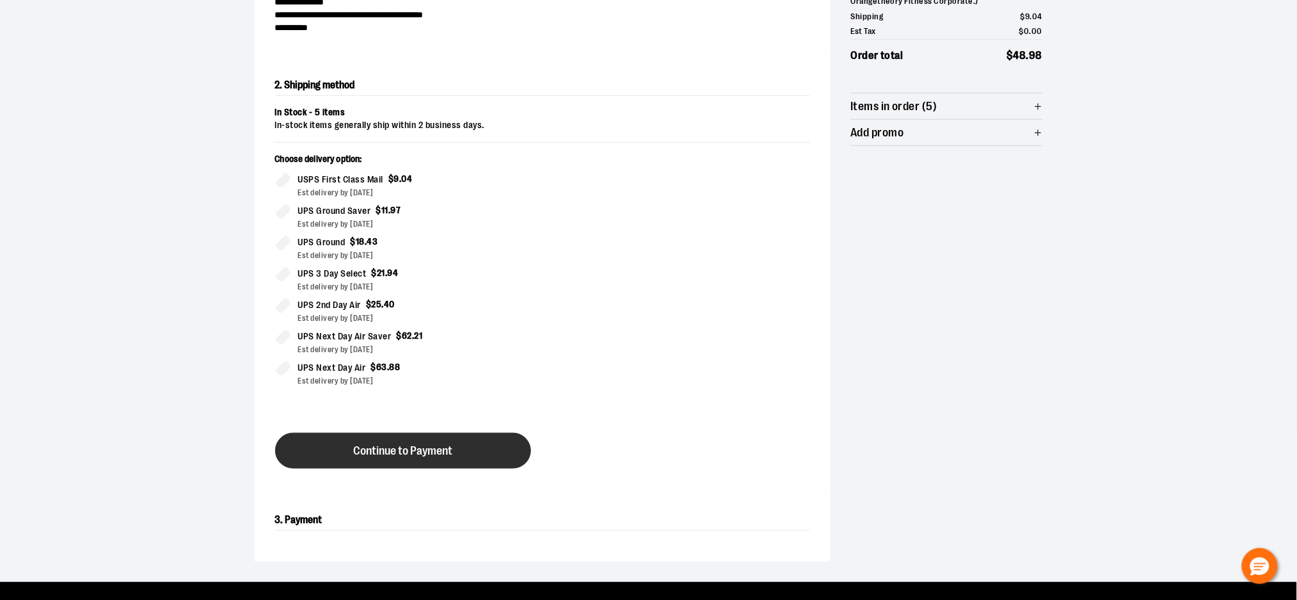
click at [403, 454] on span "Continue to Payment" at bounding box center [402, 451] width 99 height 12
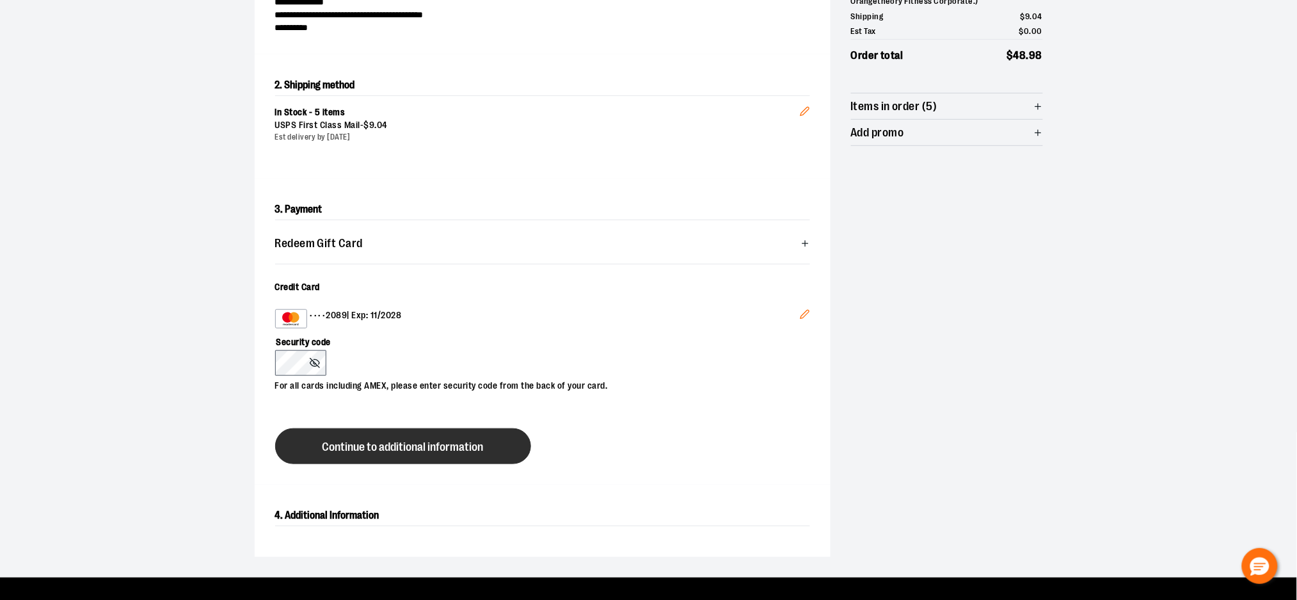
click at [306, 445] on button "Continue to additional information" at bounding box center [403, 446] width 256 height 36
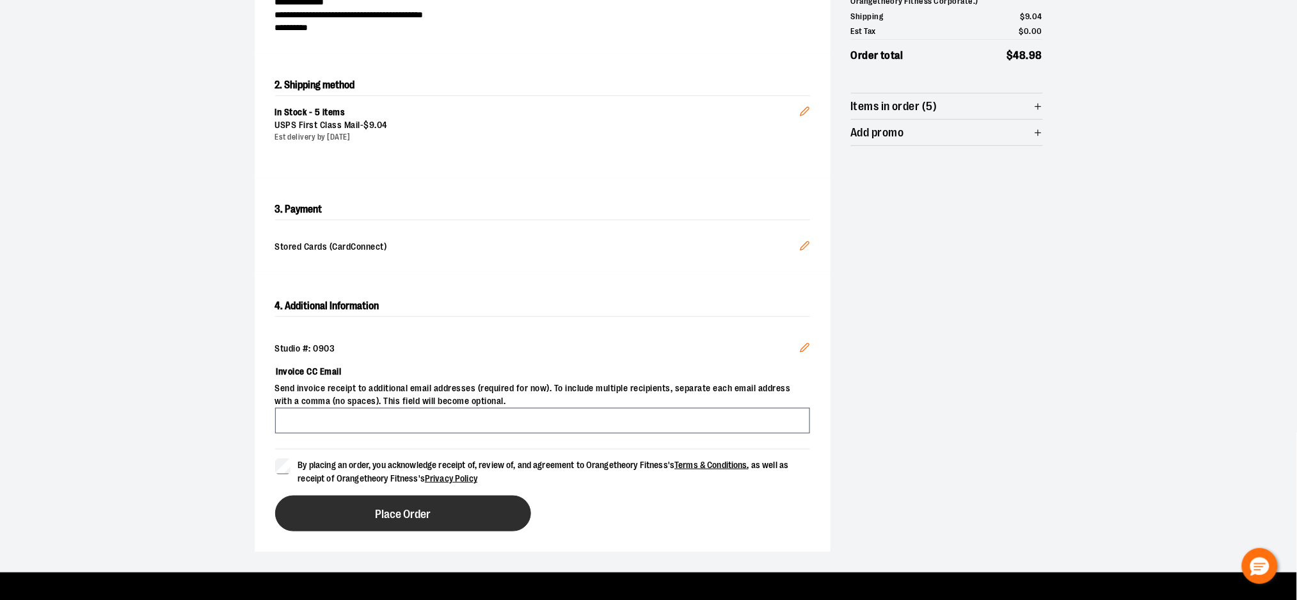
click at [346, 501] on button "Place Order" at bounding box center [403, 513] width 256 height 36
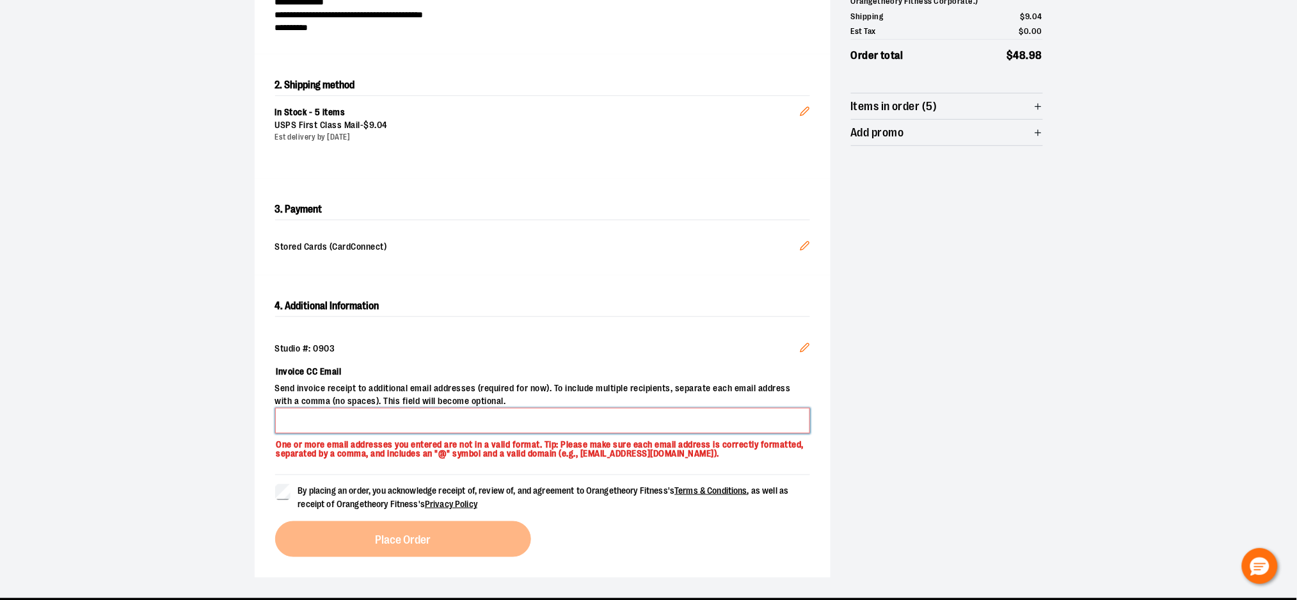
click at [303, 424] on input "Invoice CC Email" at bounding box center [542, 421] width 535 height 26
type input "**********"
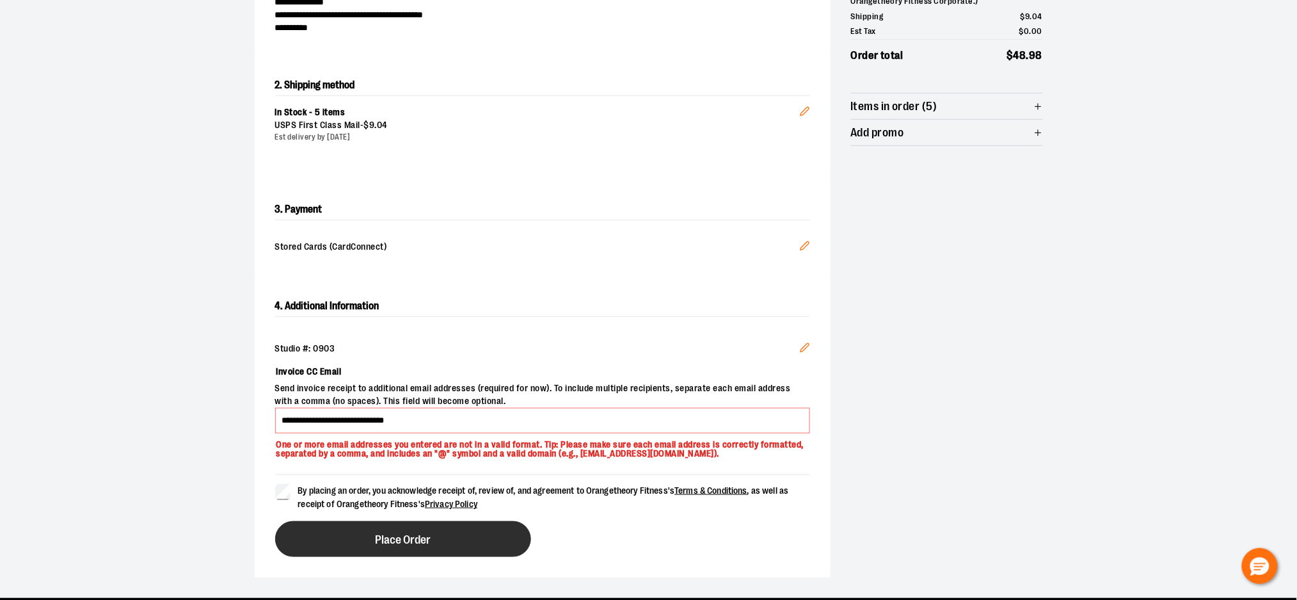
click at [331, 527] on button "Place Order" at bounding box center [403, 539] width 256 height 36
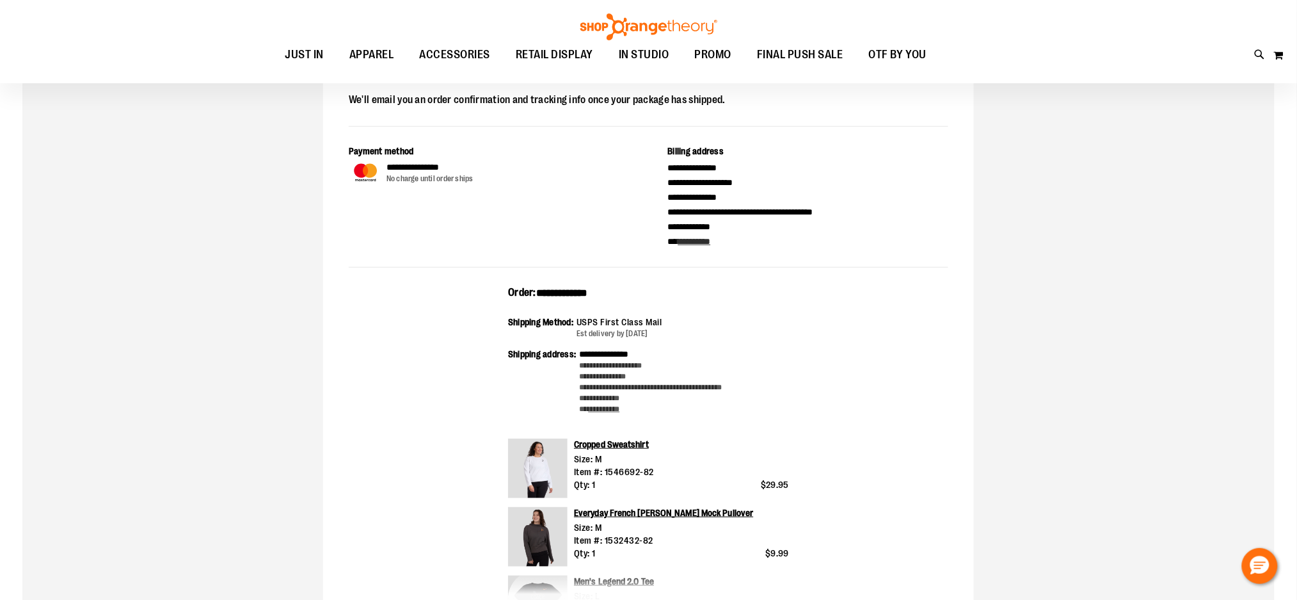
scroll to position [170, 0]
